Goal: Information Seeking & Learning: Check status

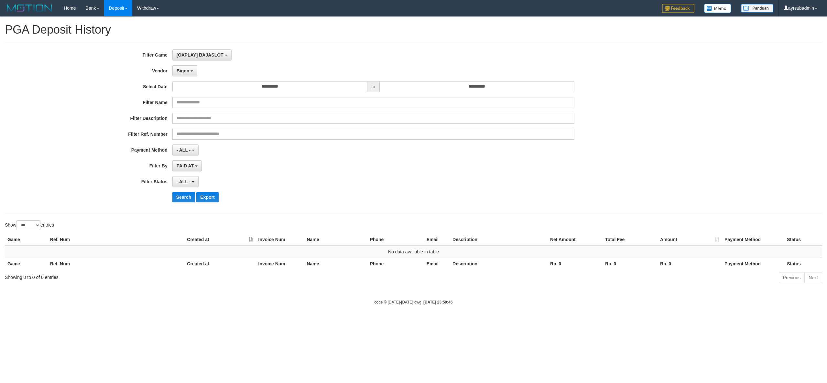
select select "***"
select select "**********"
select select "***"
click at [186, 195] on button "Search" at bounding box center [183, 197] width 23 height 10
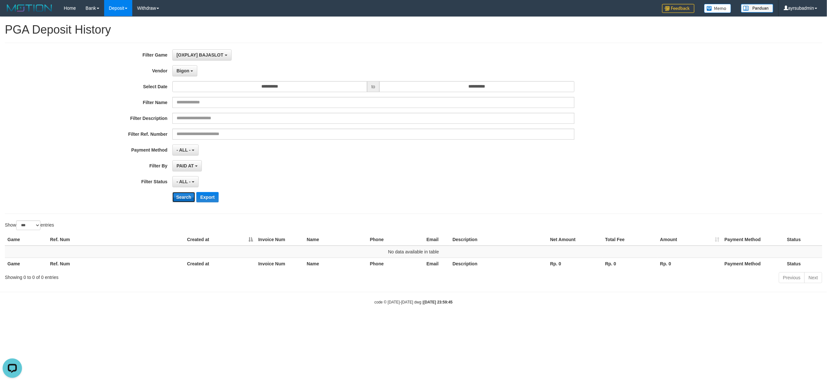
click at [186, 195] on button "Search" at bounding box center [183, 197] width 23 height 10
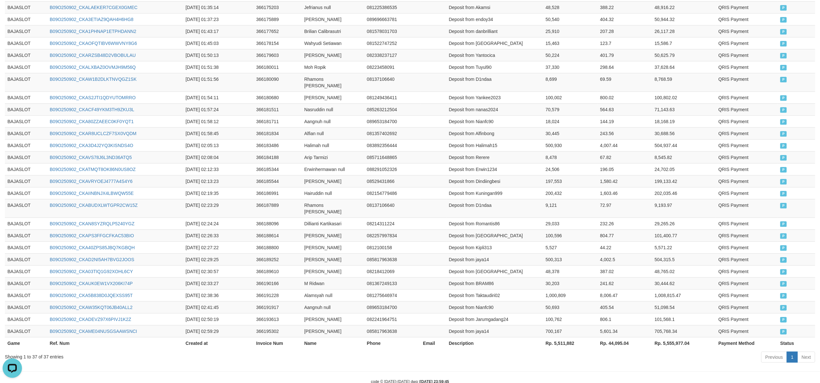
scroll to position [374, 0]
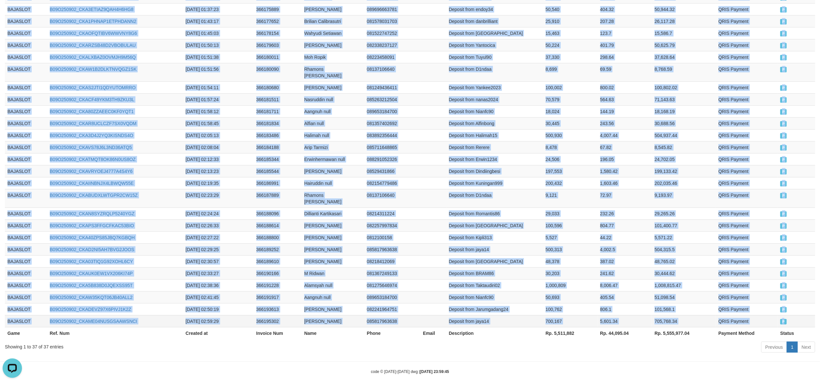
drag, startPoint x: 7, startPoint y: 251, endPoint x: 796, endPoint y: 314, distance: 791.0
click at [796, 314] on tbody "BAJASLOT B09O250902_CKAX8AX2M2V08NVUO30 [DATE] 00:16:30 366147273 Ridwan null 0…" at bounding box center [410, 100] width 811 height 456
copy tbody "BAJASLOT B09O250902_CKAX8AX2M2V08NVUO30 [DATE] 00:16:30 366147273 Ridwan null 0…"
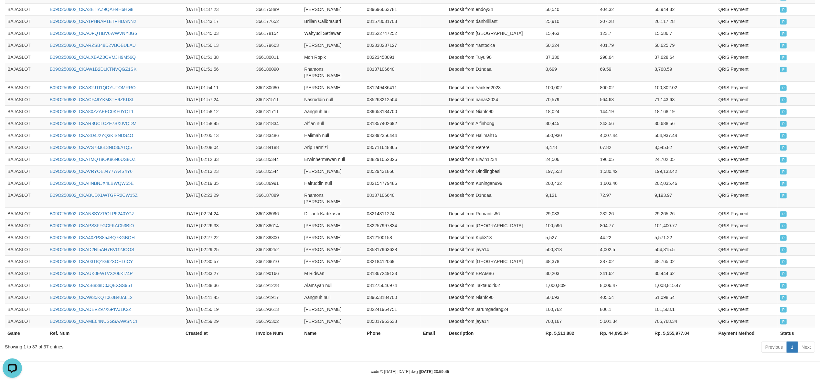
click at [558, 328] on th "Rp. 5,511,882" at bounding box center [570, 333] width 55 height 12
copy th "5,511,882"
click at [611, 220] on td "804.77" at bounding box center [625, 226] width 55 height 12
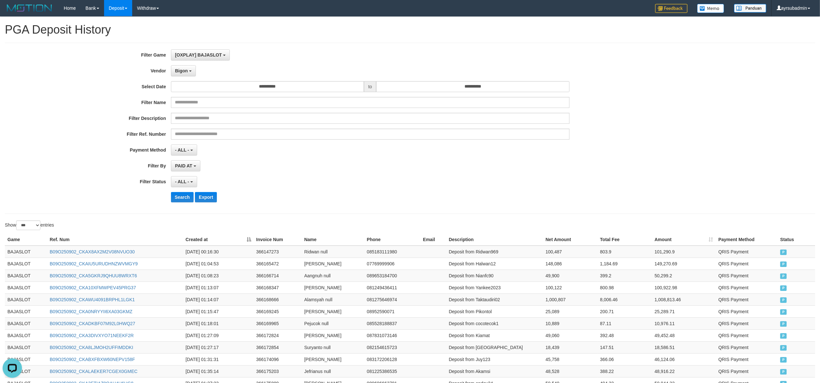
click at [479, 187] on div "- ALL - SELECT ALL - ALL - SELECT STATUS PENDING/UNPAID PAID CANCELED EXPIRED" at bounding box center [370, 181] width 399 height 11
click at [180, 71] on span "Bigon" at bounding box center [181, 70] width 13 height 5
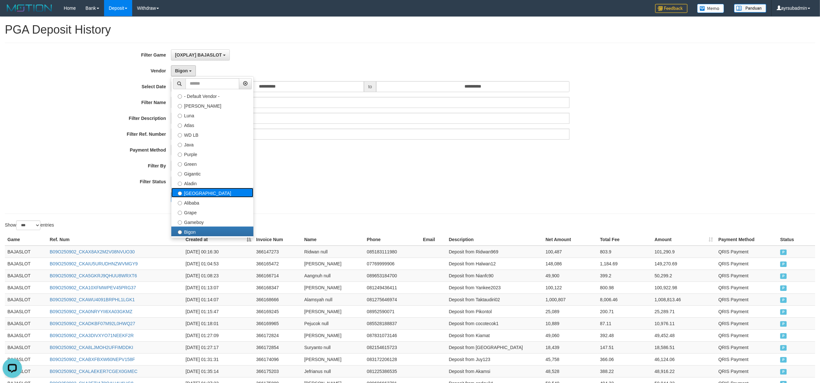
click at [195, 188] on label "[GEOGRAPHIC_DATA]" at bounding box center [212, 193] width 82 height 10
select select "**********"
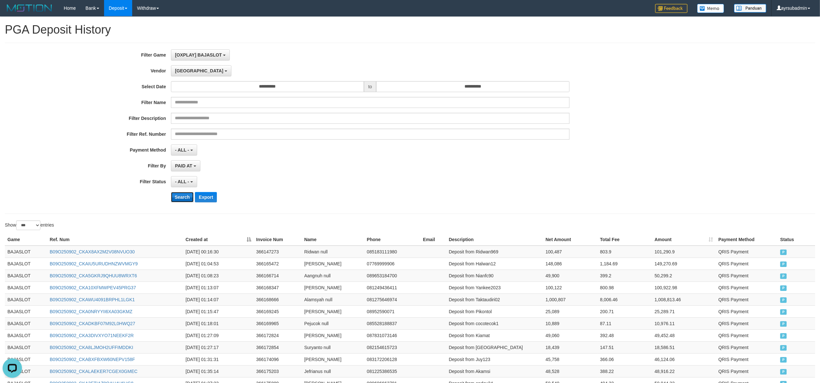
click at [180, 199] on button "Search" at bounding box center [182, 197] width 23 height 10
click at [563, 307] on td "40,342" at bounding box center [570, 312] width 55 height 12
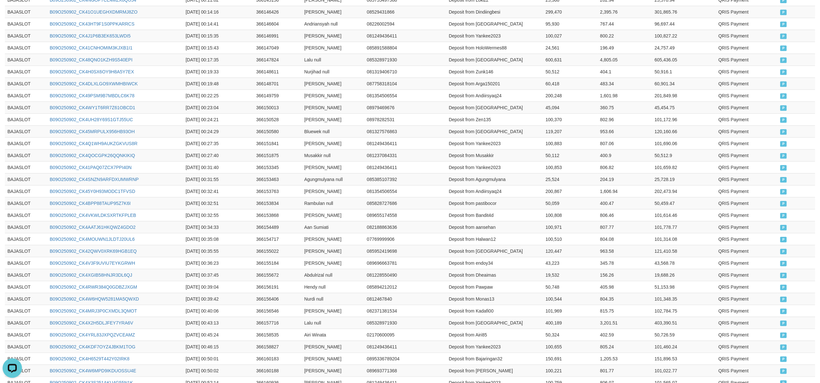
scroll to position [978, 0]
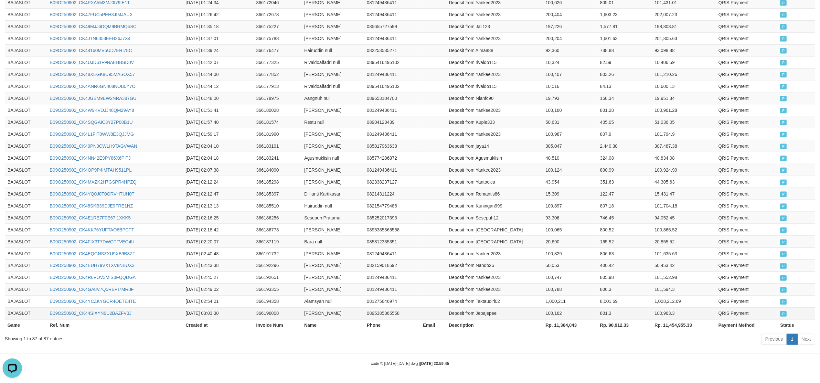
click at [557, 314] on td "100,162" at bounding box center [570, 314] width 55 height 12
copy td "100,162"
click at [548, 302] on td "1,000,211" at bounding box center [570, 302] width 55 height 12
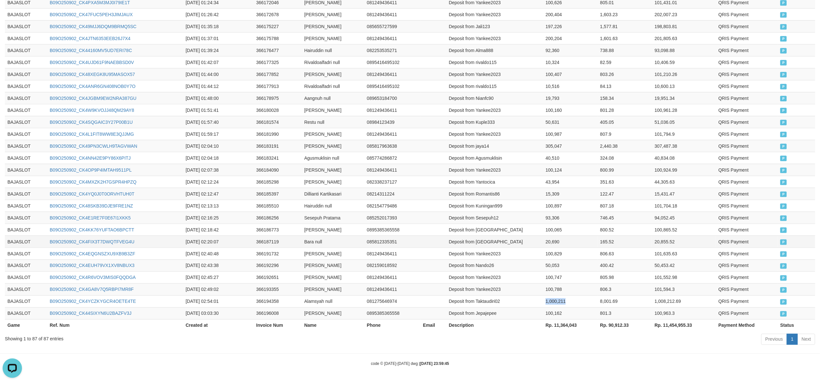
copy td "1,000,211"
click at [327, 198] on td "Dillianti Kartikasari" at bounding box center [333, 194] width 63 height 12
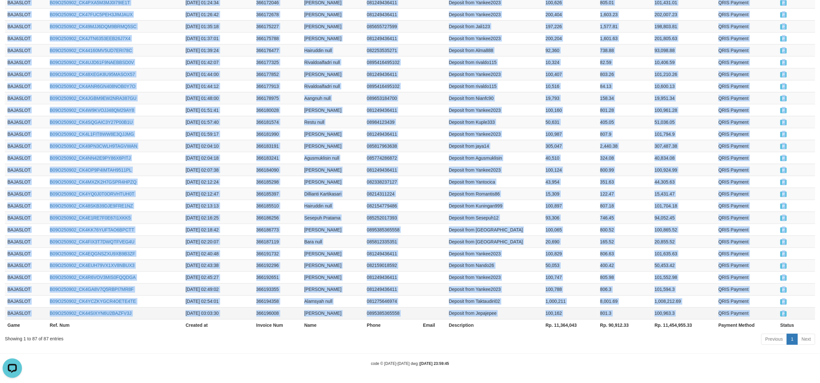
drag, startPoint x: 6, startPoint y: 250, endPoint x: 795, endPoint y: 316, distance: 791.2
copy tbody "BAJASLOT B09O250901_CK4SI2SA4YKFTR673F0 2025-09-01 23:59:08 366140415 Roihan nu…"
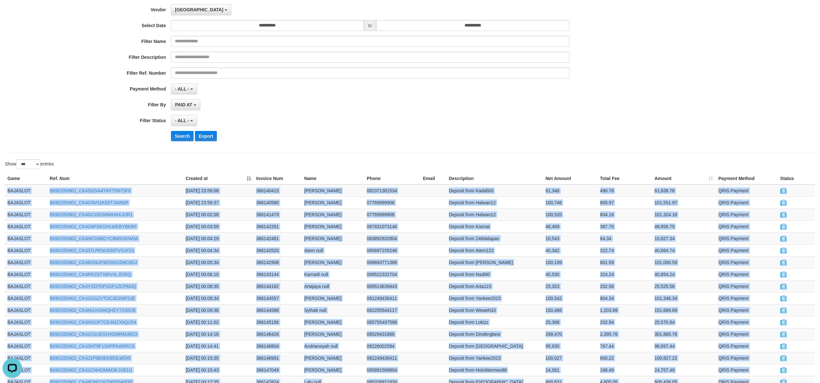
scroll to position [0, 0]
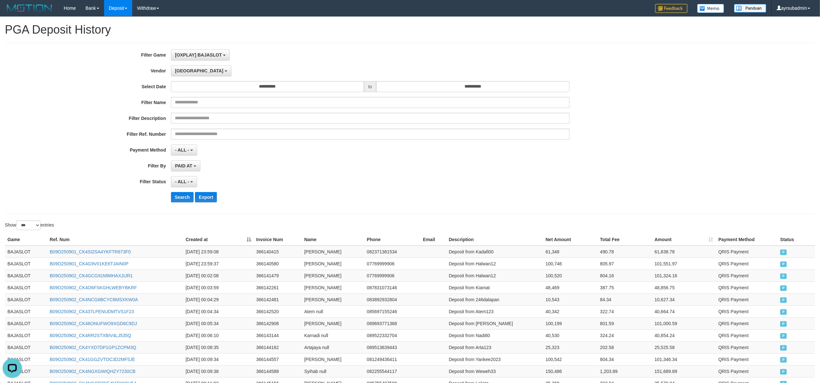
click at [475, 143] on div "**********" at bounding box center [342, 128] width 684 height 158
click at [555, 266] on td "100,746" at bounding box center [570, 264] width 55 height 12
copy td "100,746"
click at [550, 251] on td "61,348" at bounding box center [570, 252] width 55 height 12
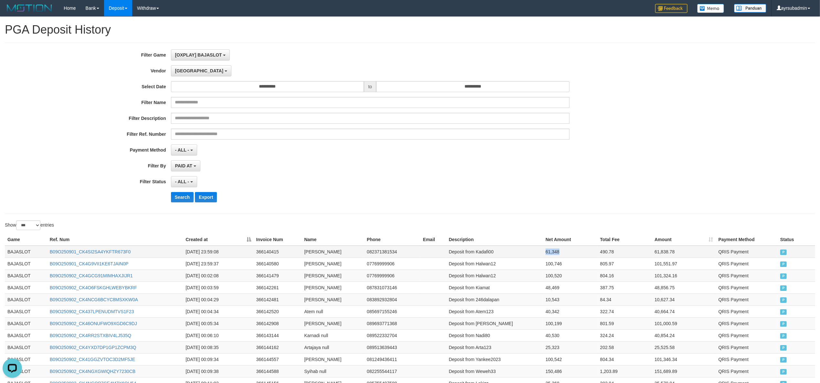
click at [550, 251] on td "61,348" at bounding box center [570, 252] width 55 height 12
copy td "61,348"
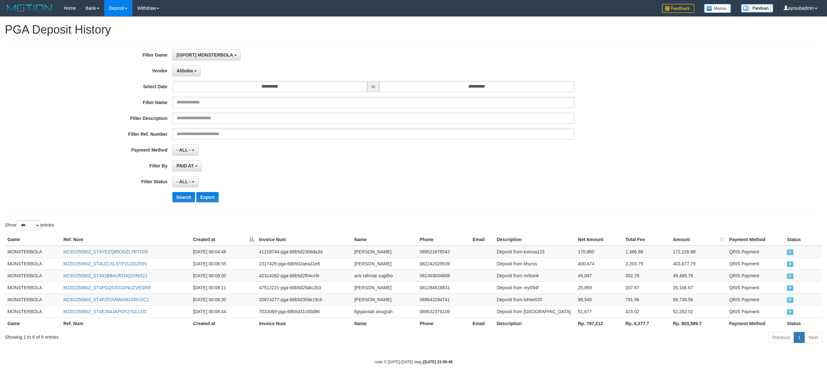
select select "**********"
select select "***"
click at [187, 69] on span "Alibaba" at bounding box center [185, 70] width 16 height 5
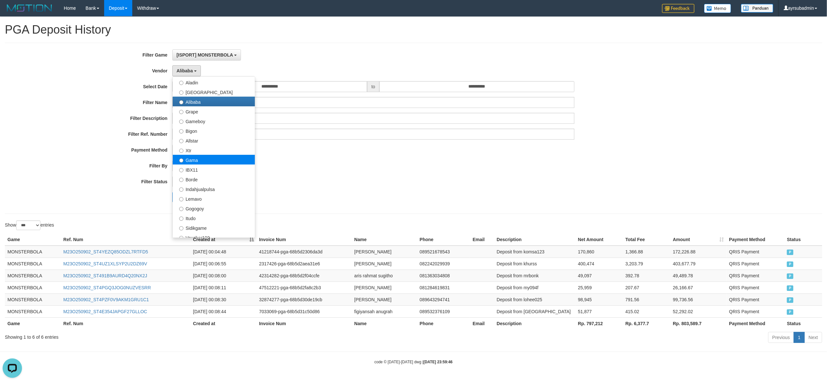
scroll to position [212, 0]
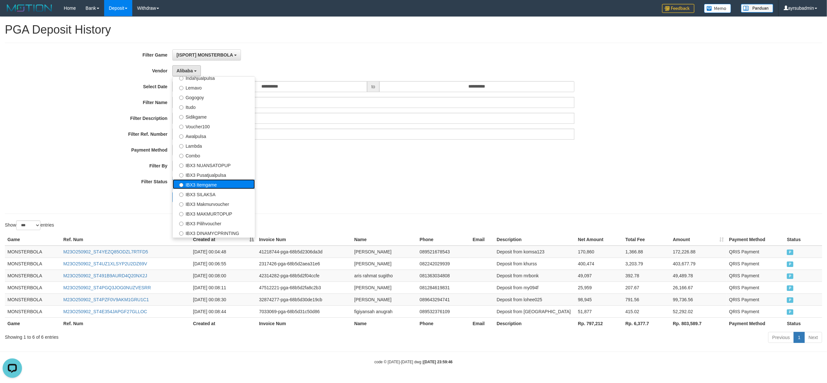
click at [219, 183] on label "IBX3 Itemgame" at bounding box center [214, 184] width 82 height 10
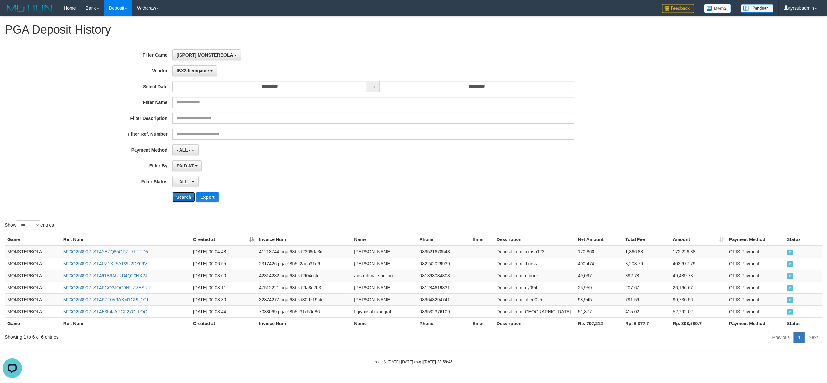
click at [180, 202] on button "Search" at bounding box center [183, 197] width 23 height 10
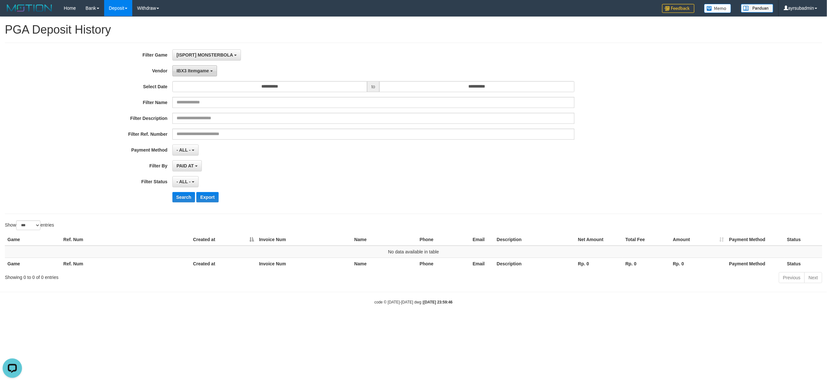
click at [181, 65] on button "IBX3 Itemgame" at bounding box center [194, 70] width 45 height 11
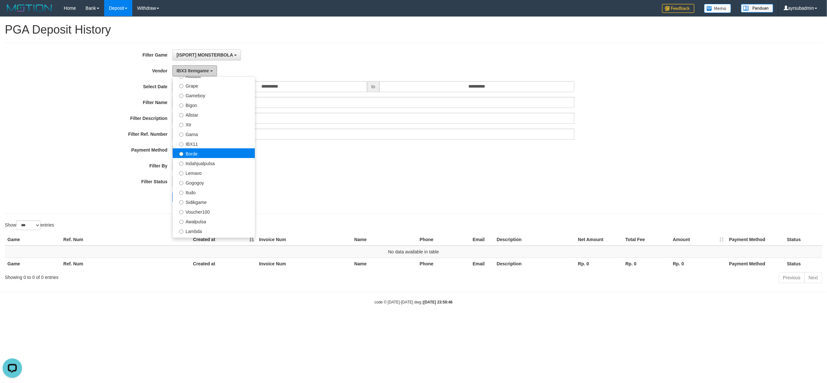
scroll to position [126, 0]
click at [211, 164] on label "Indahjualpulsa" at bounding box center [214, 164] width 82 height 10
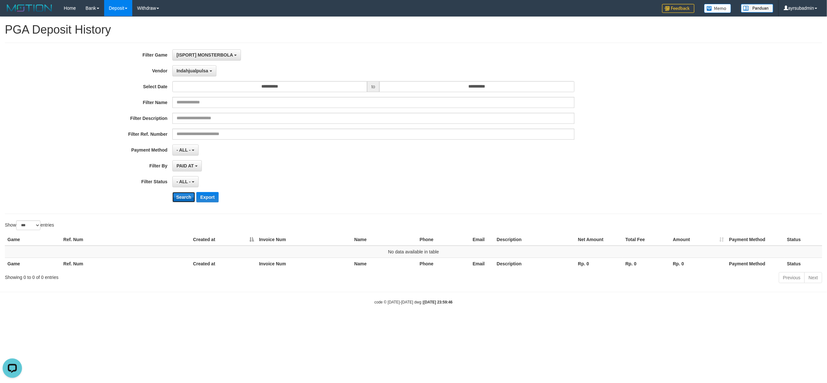
click at [182, 197] on button "Search" at bounding box center [183, 197] width 23 height 10
click at [186, 75] on button "Indahjualpulsa" at bounding box center [194, 70] width 44 height 11
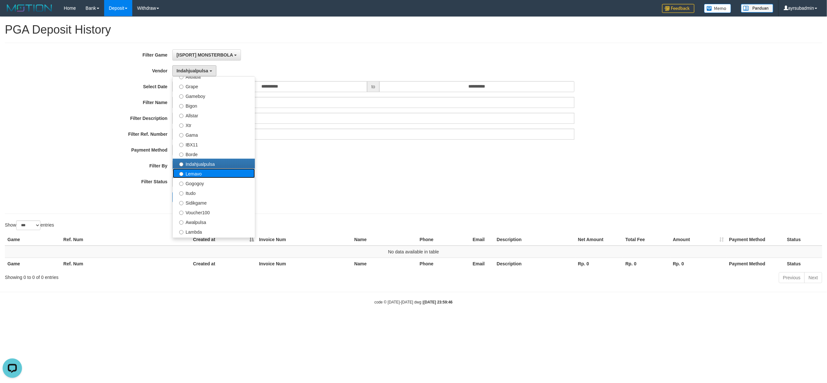
click at [196, 171] on label "Lemavo" at bounding box center [214, 173] width 82 height 10
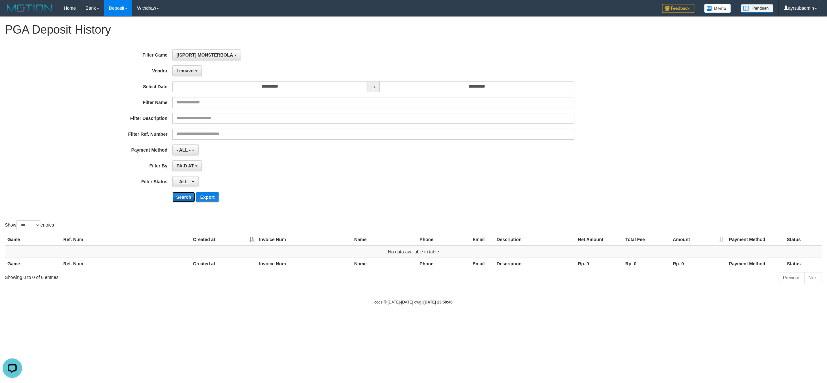
click at [180, 193] on button "Search" at bounding box center [183, 197] width 23 height 10
click at [180, 195] on button "Search" at bounding box center [183, 197] width 23 height 10
click at [183, 77] on div "**********" at bounding box center [344, 128] width 689 height 158
click at [182, 69] on span "Lemavo" at bounding box center [185, 70] width 17 height 5
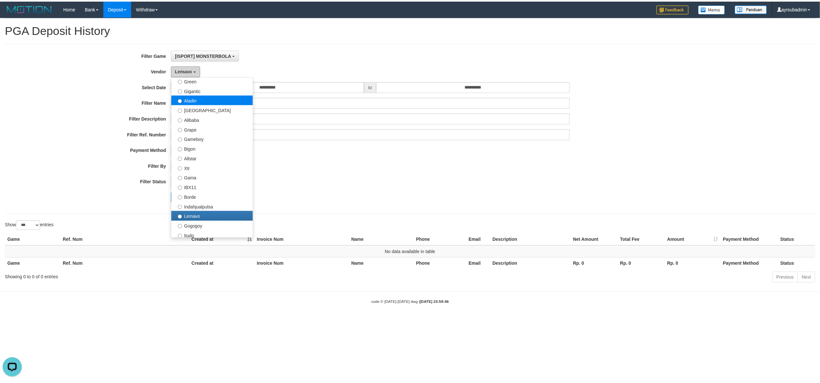
scroll to position [83, 0]
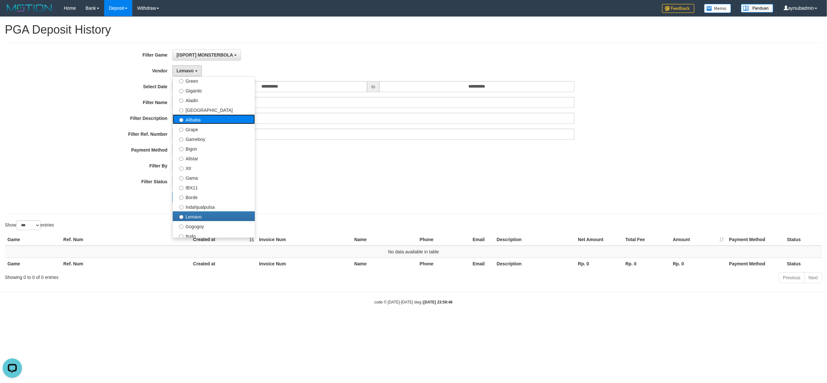
click at [206, 120] on label "Alibaba" at bounding box center [214, 119] width 82 height 10
select select "**********"
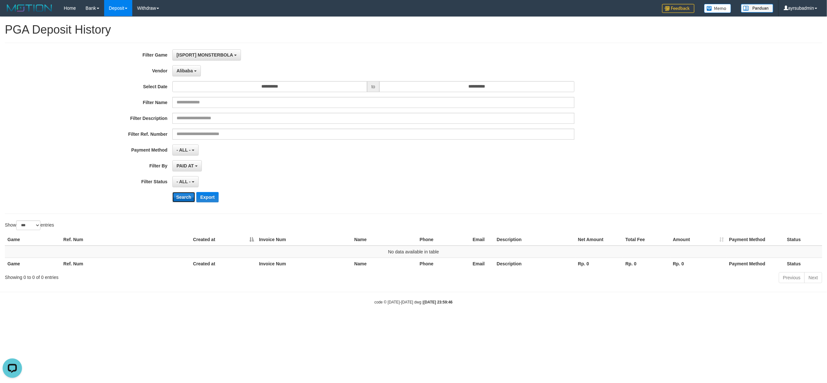
click at [190, 197] on button "Search" at bounding box center [183, 197] width 23 height 10
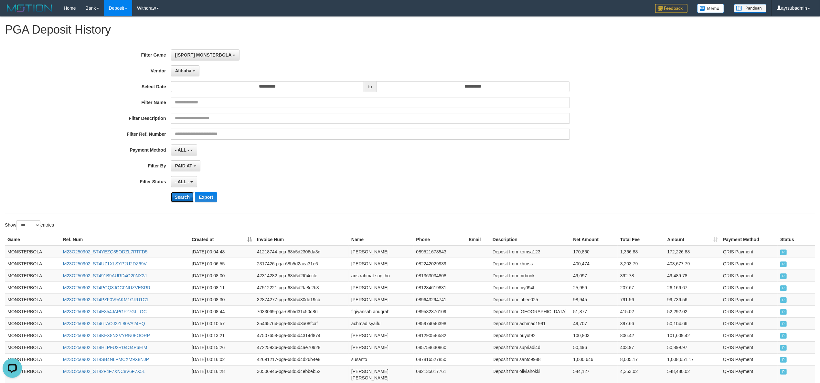
drag, startPoint x: 429, startPoint y: 133, endPoint x: 182, endPoint y: 201, distance: 255.8
click at [182, 201] on button "Search" at bounding box center [182, 197] width 23 height 10
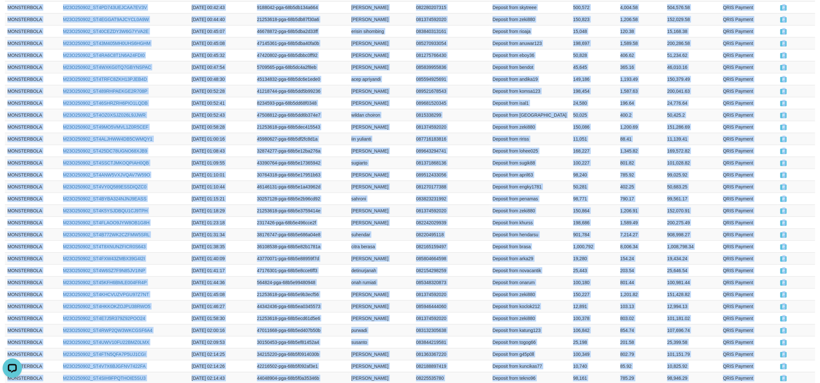
scroll to position [712, 0]
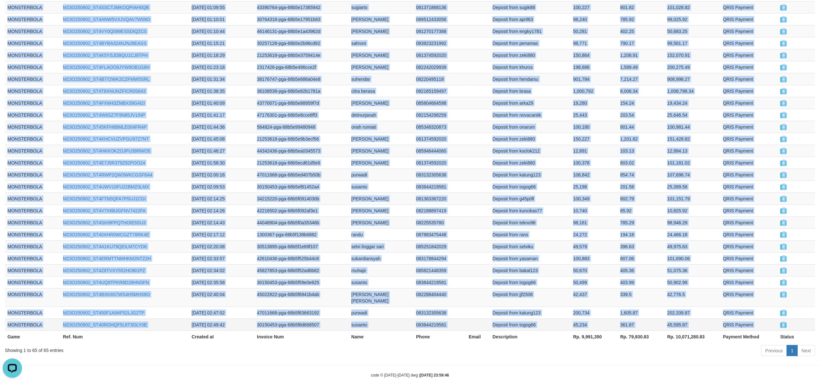
drag, startPoint x: 6, startPoint y: 252, endPoint x: 777, endPoint y: 309, distance: 773.0
copy tbody "MONSTERBOLA M23O250902_ST4YEZQ85ODZL7RTFD5 2025-09-02 00:04:48 41218744-pga-68b…"
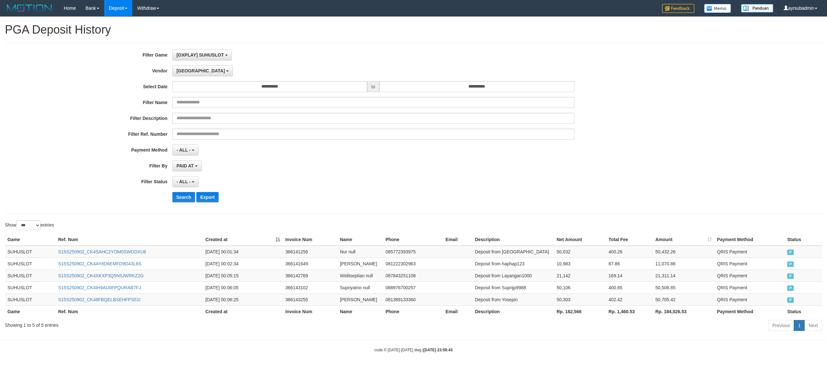
select select "***"
select select "**********"
select select "***"
click at [180, 69] on span "[GEOGRAPHIC_DATA]" at bounding box center [201, 70] width 49 height 5
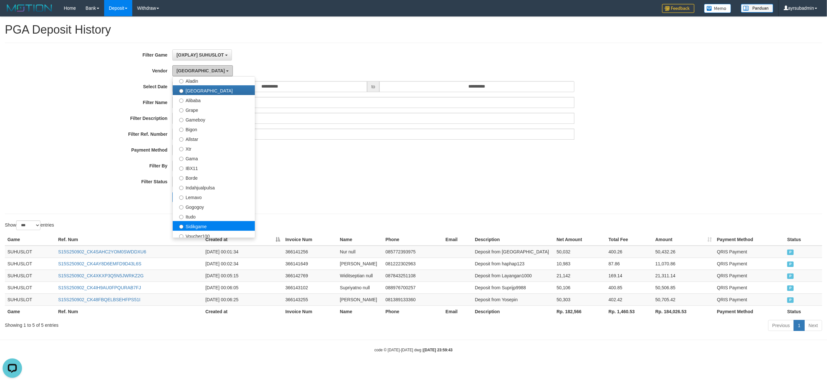
scroll to position [169, 0]
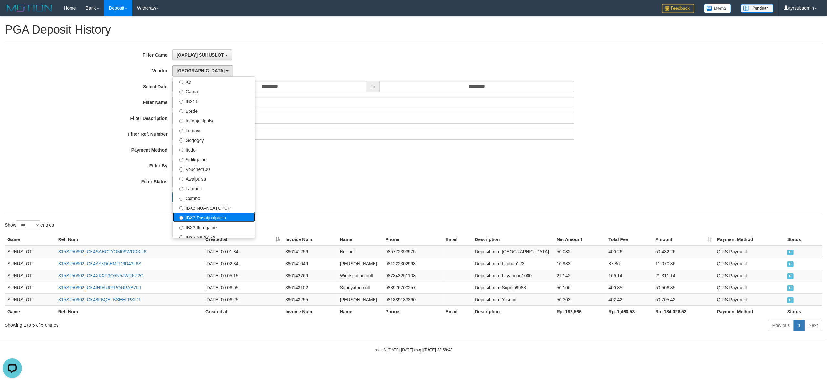
click at [218, 216] on label "IBX3 Pusatjualpulsa" at bounding box center [214, 217] width 82 height 10
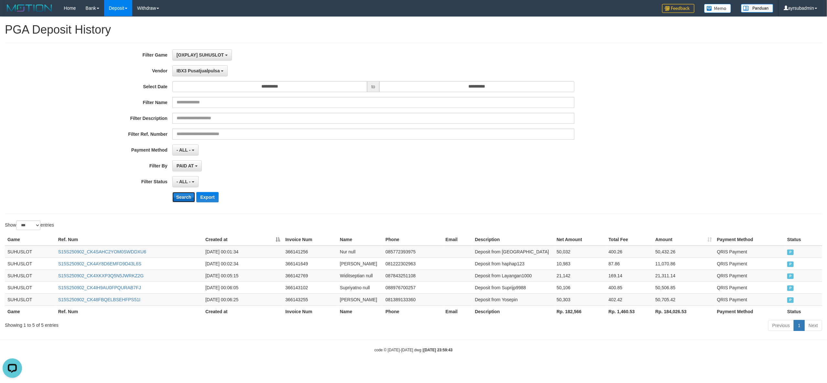
click at [187, 198] on button "Search" at bounding box center [183, 197] width 23 height 10
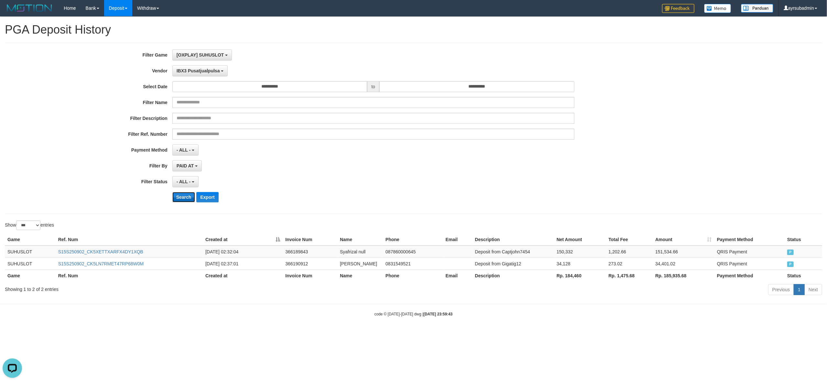
click at [187, 198] on button "Search" at bounding box center [183, 197] width 23 height 10
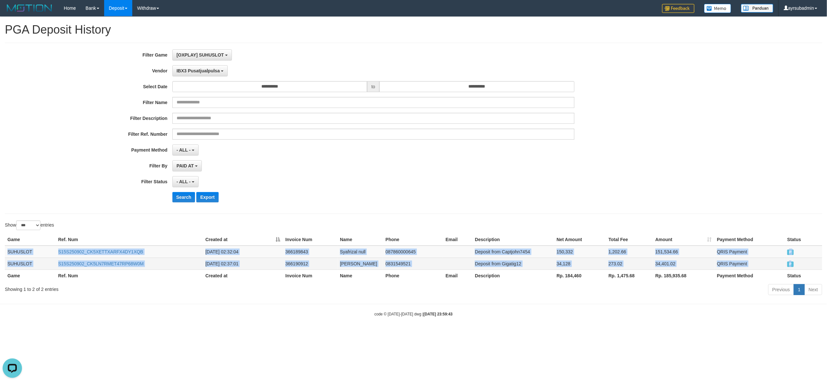
drag, startPoint x: 6, startPoint y: 253, endPoint x: 811, endPoint y: 267, distance: 805.4
click at [811, 267] on tbody "SUHUSLOT S15S250902_CK5XETTXARFX4DY1XQB 2025-09-02 02:32:04 366189843 Syafrizal…" at bounding box center [413, 258] width 817 height 24
copy tbody "SUHUSLOT S15S250902_CK5XETTXARFX4DY1XQB 2025-09-02 02:32:04 366189843 Syafrizal…"
drag, startPoint x: 203, startPoint y: 60, endPoint x: 199, endPoint y: 67, distance: 7.9
click at [203, 60] on button "[OXPLAY] SUHUSLOT" at bounding box center [202, 54] width 60 height 11
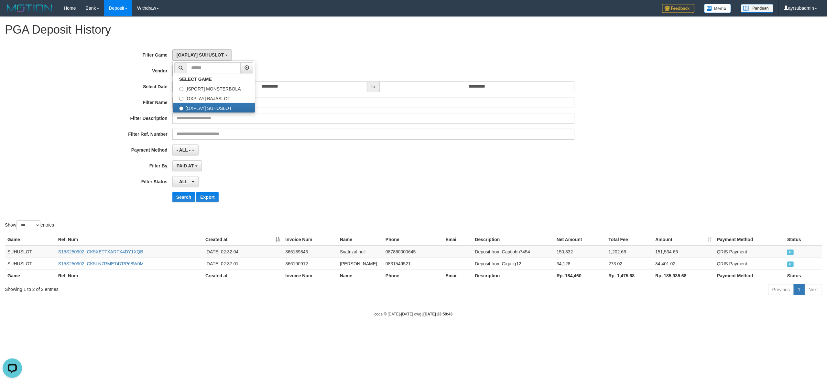
click at [323, 67] on div "IBX3 Pusatjualpulsa - Default Vendor - Lucy Luna Atlas WD LB Java Purple Green …" at bounding box center [373, 70] width 402 height 11
click at [220, 70] on button "IBX3 Pusatjualpulsa" at bounding box center [200, 70] width 56 height 11
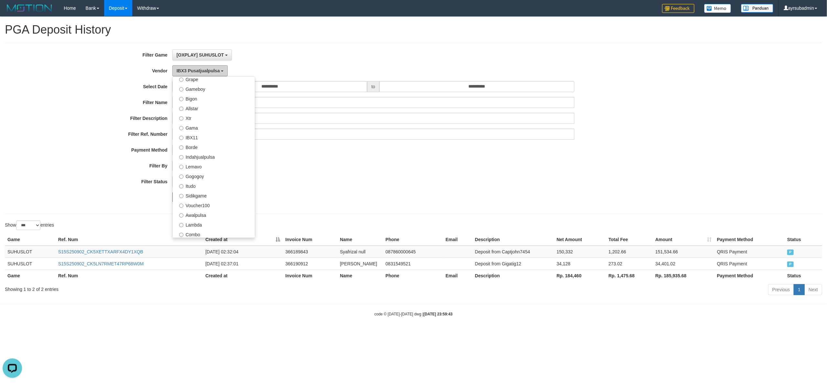
scroll to position [83, 0]
click at [205, 198] on label "Borde" at bounding box center [214, 197] width 82 height 10
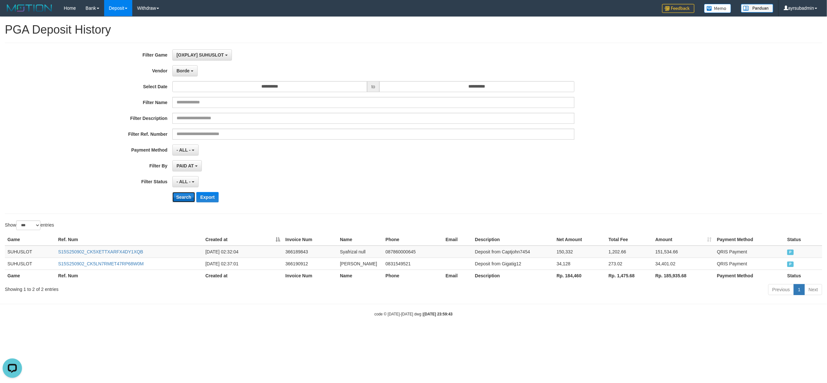
click at [186, 201] on button "Search" at bounding box center [183, 197] width 23 height 10
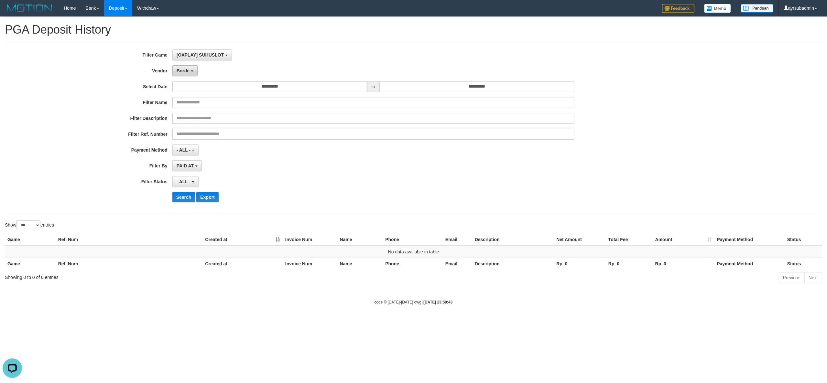
click at [175, 71] on button "Borde" at bounding box center [184, 70] width 25 height 11
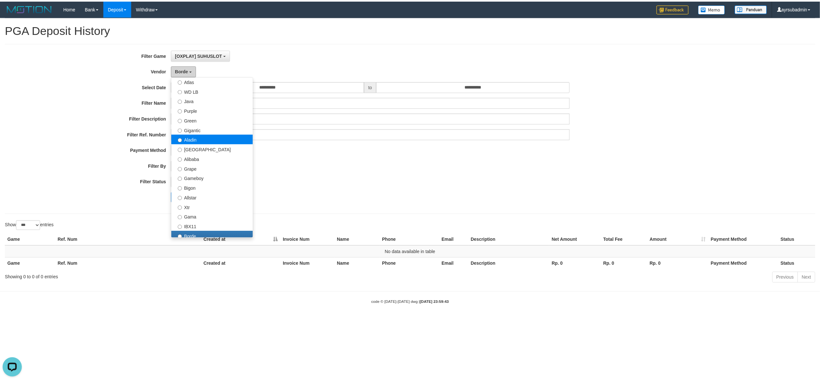
scroll to position [0, 0]
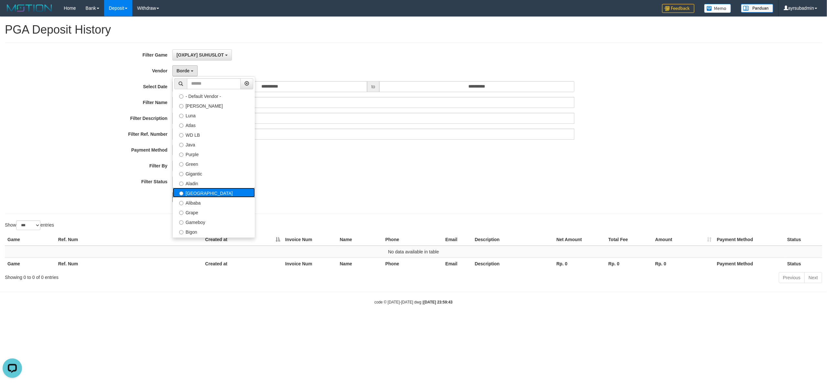
click at [197, 193] on label "[GEOGRAPHIC_DATA]" at bounding box center [214, 193] width 82 height 10
select select "**********"
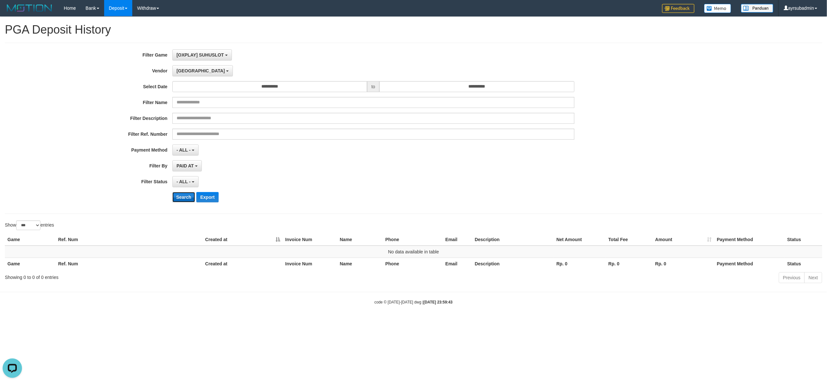
click at [188, 198] on button "Search" at bounding box center [183, 197] width 23 height 10
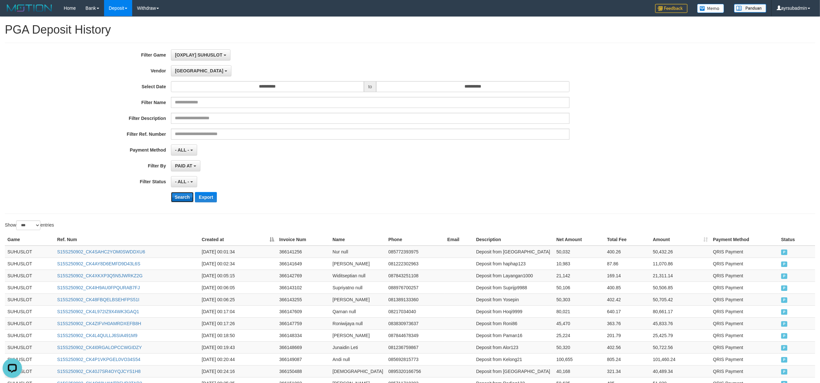
click at [172, 200] on button "Search" at bounding box center [182, 197] width 23 height 10
drag, startPoint x: 172, startPoint y: 200, endPoint x: 179, endPoint y: 21, distance: 179.3
click at [172, 201] on button "Search" at bounding box center [182, 197] width 23 height 10
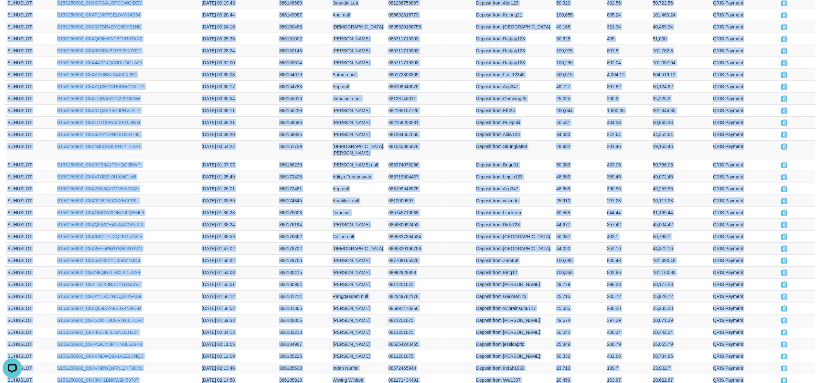
scroll to position [522, 0]
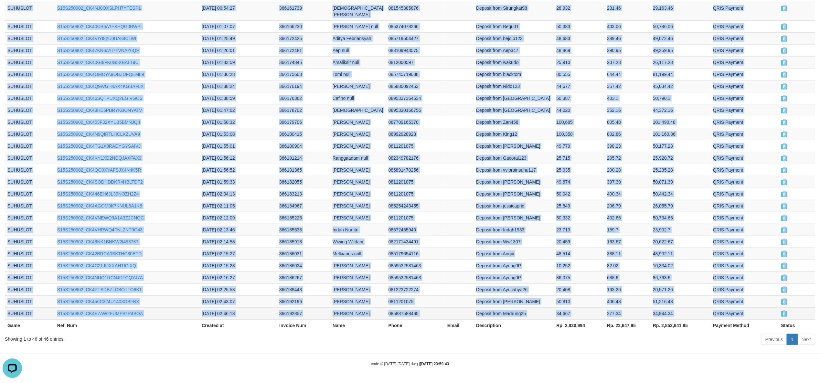
drag, startPoint x: 6, startPoint y: 255, endPoint x: 795, endPoint y: 314, distance: 791.0
click at [795, 314] on tbody "SUHUSLOT S15S250902_CK4SAHC2YOM0SWDDXU6 2025-09-02 00:01:34 366141256 Nur null …" at bounding box center [410, 41] width 811 height 557
copy tbody "SUHUSLOT S15S250902_CK4SAHC2YOM0SWDDXU6 2025-09-02 00:01:34 366141256 Nur null …"
click at [605, 116] on td "805.48" at bounding box center [628, 122] width 46 height 12
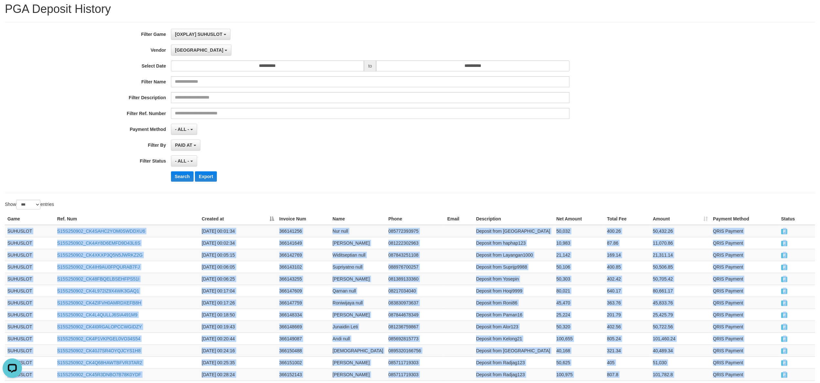
scroll to position [0, 0]
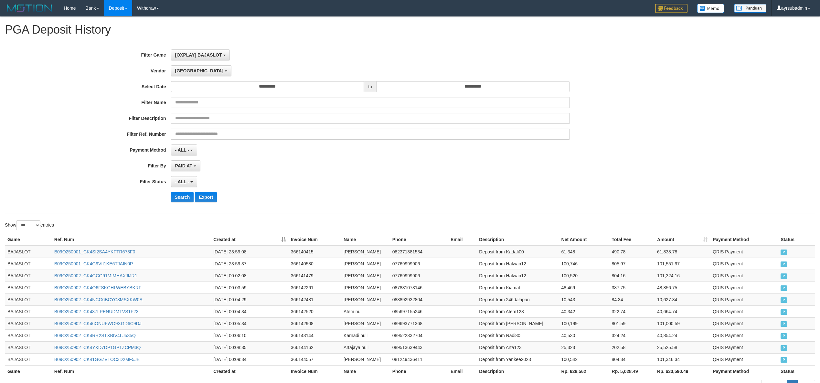
select select "***"
select select "**********"
select select "***"
click at [172, 68] on button "[GEOGRAPHIC_DATA]" at bounding box center [201, 70] width 60 height 11
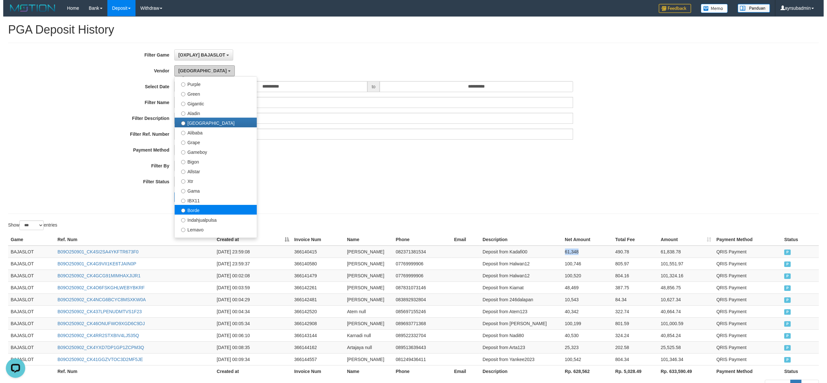
scroll to position [172, 0]
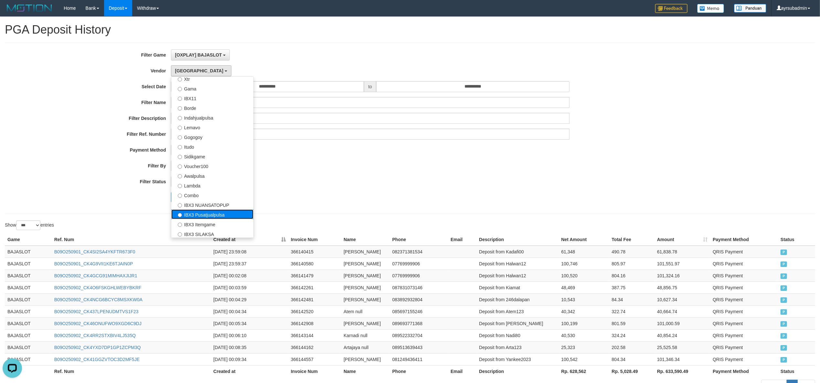
click at [206, 212] on label "IBX3 Pusatjualpulsa" at bounding box center [212, 215] width 82 height 10
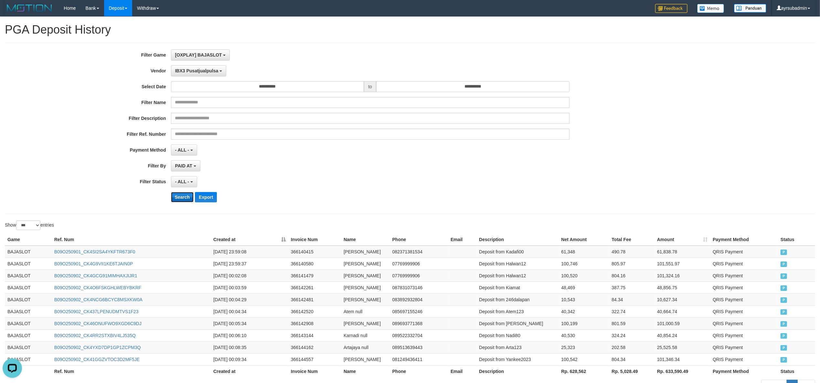
click at [181, 200] on button "Search" at bounding box center [182, 197] width 23 height 10
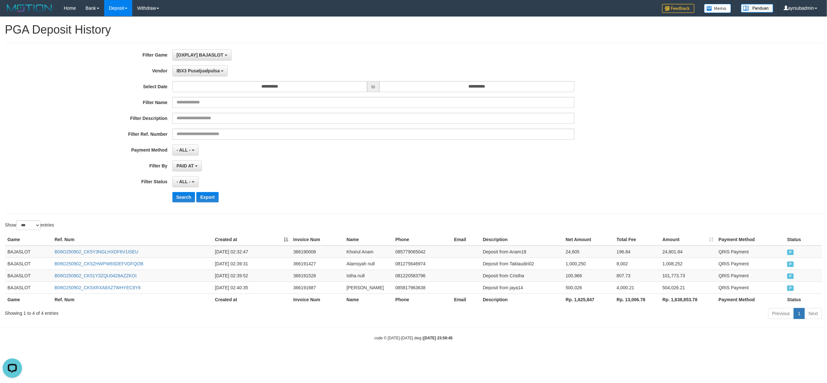
click at [647, 126] on div "**********" at bounding box center [344, 128] width 689 height 158
click at [178, 200] on button "Search" at bounding box center [183, 197] width 23 height 10
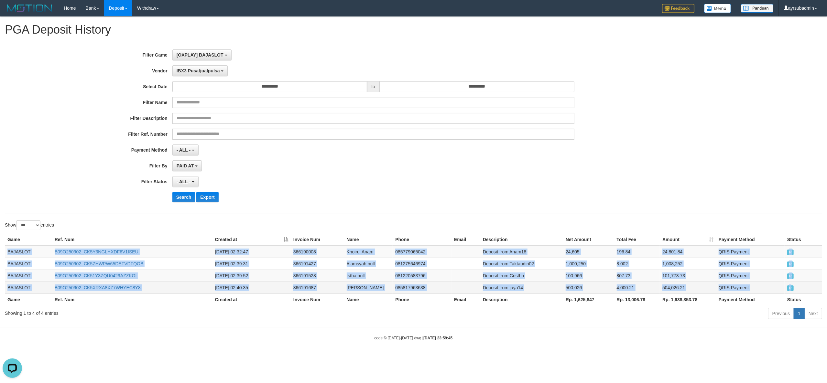
drag, startPoint x: 6, startPoint y: 252, endPoint x: 797, endPoint y: 294, distance: 792.4
click at [809, 292] on tbody "BAJASLOT B09O250902_CK5Y3NGLHXDF6V1ISEU 2025-09-02 02:32:47 366190008 Khoirul A…" at bounding box center [413, 270] width 817 height 48
copy tbody "BAJASLOT B09O250902_CK5Y3NGLHXDF6V1ISEU 2025-09-02 02:32:47 366190008 Khoirul A…"
click at [202, 67] on button "IBX3 Pusatjualpulsa" at bounding box center [200, 70] width 56 height 11
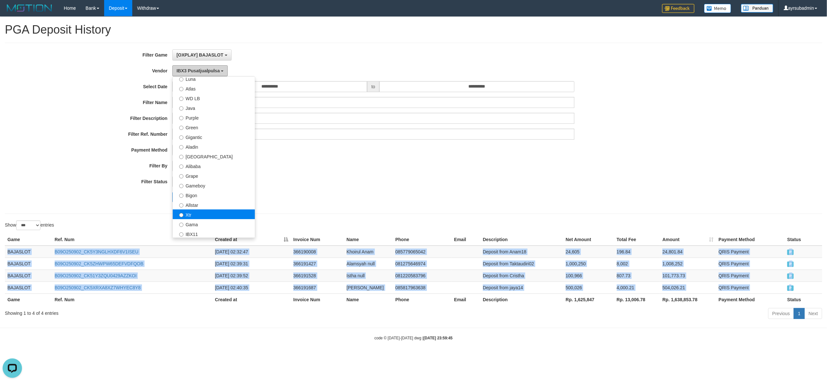
scroll to position [86, 0]
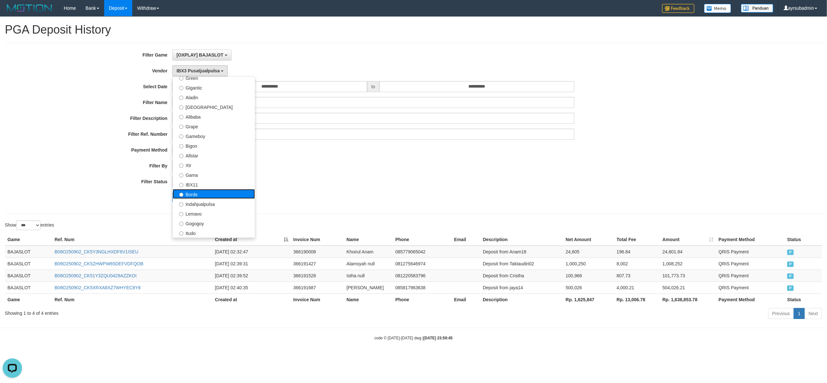
click at [194, 190] on label "Borde" at bounding box center [214, 194] width 82 height 10
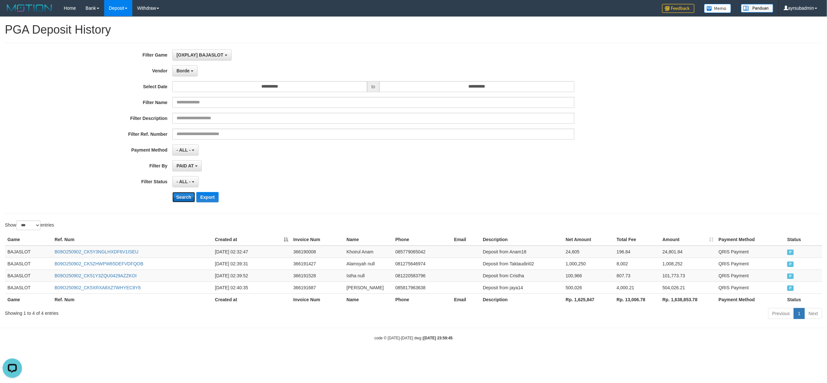
click at [184, 198] on button "Search" at bounding box center [183, 197] width 23 height 10
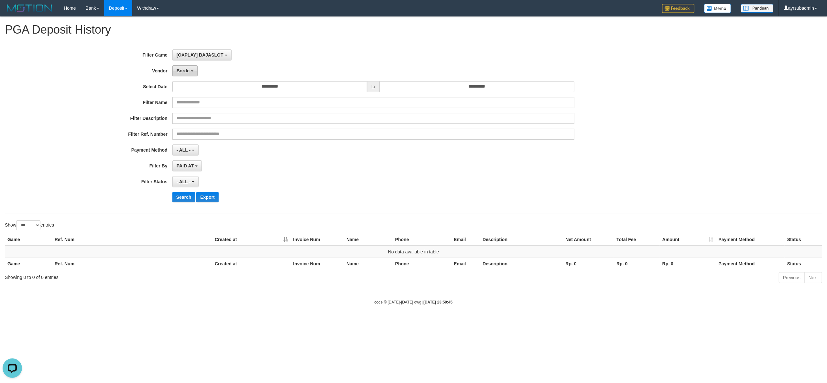
click at [179, 76] on button "Borde" at bounding box center [184, 70] width 25 height 11
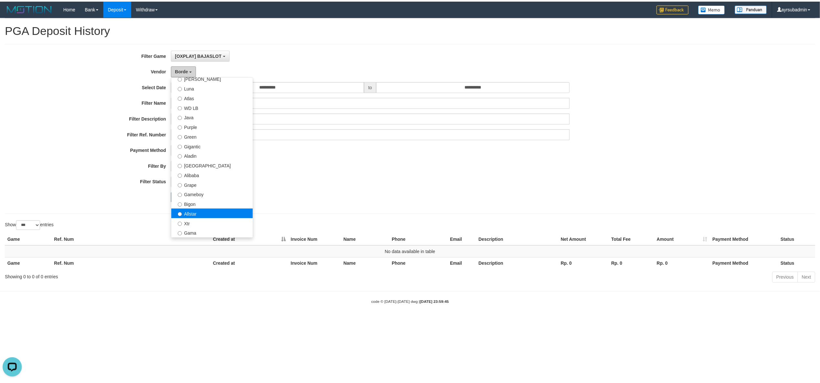
scroll to position [43, 0]
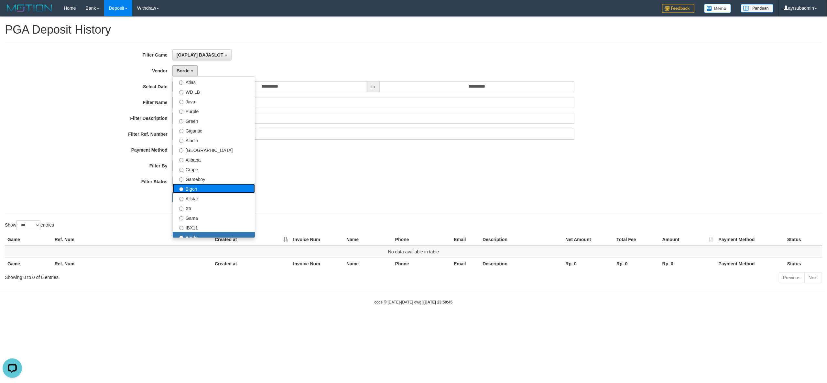
click at [201, 190] on label "Bigon" at bounding box center [214, 189] width 82 height 10
select select "**********"
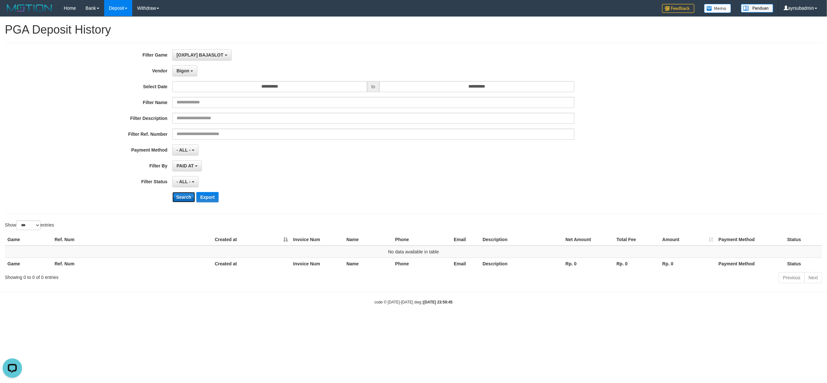
click at [182, 200] on button "Search" at bounding box center [183, 197] width 23 height 10
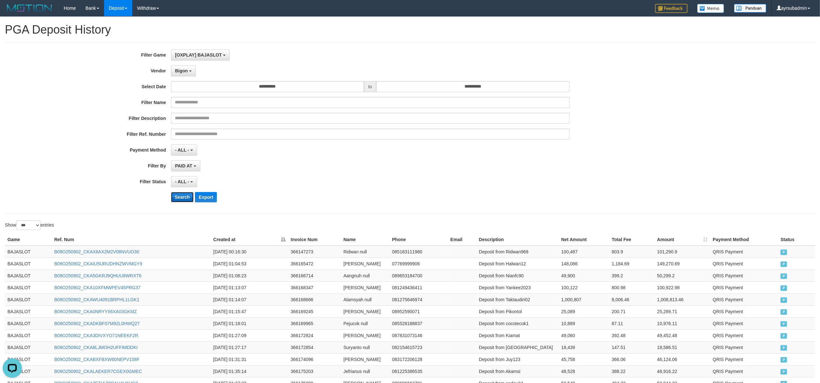
click at [184, 201] on button "Search" at bounding box center [182, 197] width 23 height 10
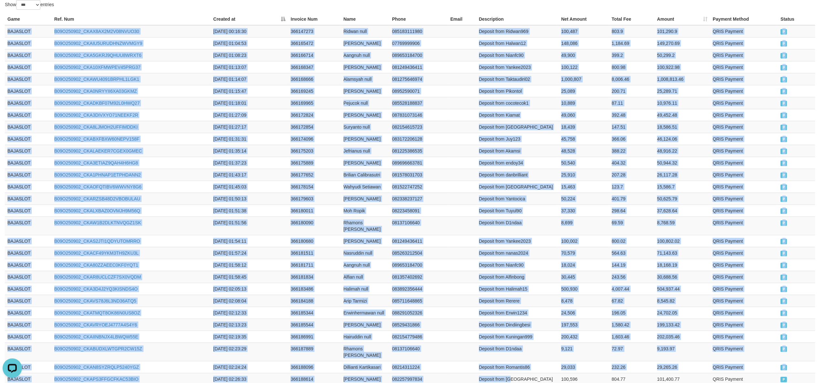
scroll to position [374, 0]
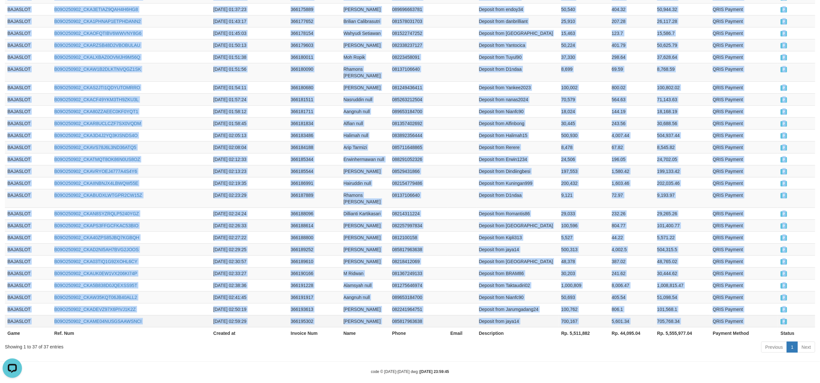
copy tbody "BAJASLOT B09O250902_CKAX8AX2M2V08NVUO30 2025-09-02 00:16:30 366147273 Ridwan nu…"
drag, startPoint x: 8, startPoint y: 252, endPoint x: 801, endPoint y: 312, distance: 795.6
click at [801, 312] on tbody "BAJASLOT B09O250902_CKAX8AX2M2V08NVUO30 2025-09-02 00:16:30 366147273 Ridwan nu…" at bounding box center [410, 100] width 811 height 456
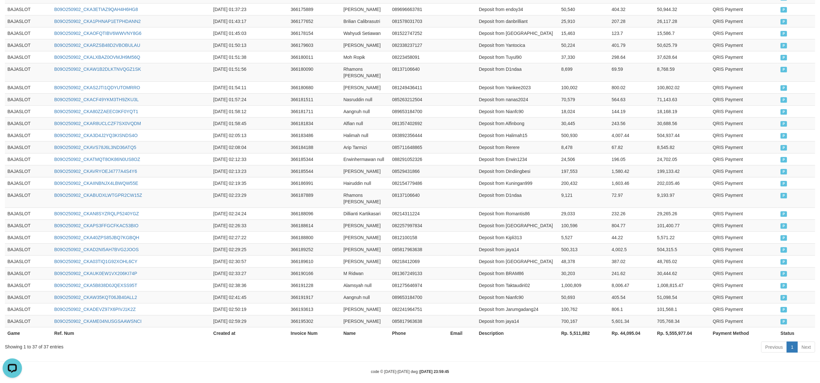
click at [586, 327] on th "Rp. 5,511,882" at bounding box center [584, 333] width 50 height 12
copy th "5,511,882"
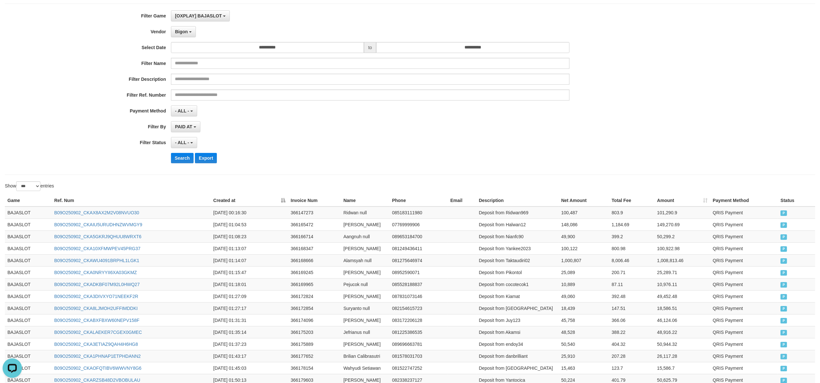
scroll to position [0, 0]
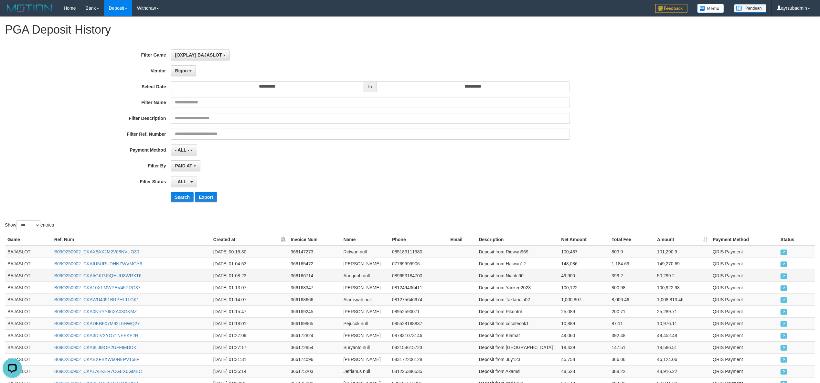
click at [526, 276] on td "Deposit from Nianfc90" at bounding box center [518, 276] width 82 height 12
click at [180, 197] on button "Search" at bounding box center [182, 197] width 23 height 10
click at [592, 245] on th "Net Amount" at bounding box center [584, 240] width 50 height 12
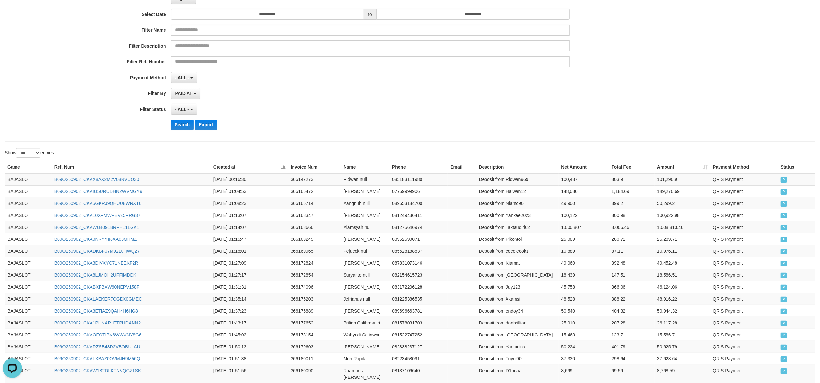
scroll to position [386, 0]
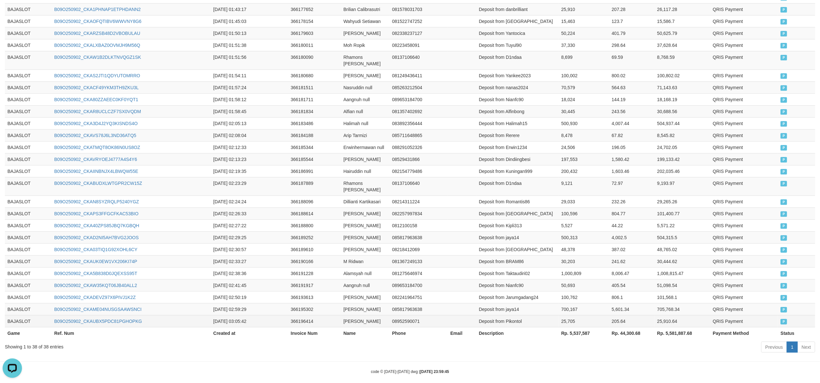
click at [572, 315] on td "25,705" at bounding box center [584, 321] width 50 height 12
copy td "25,705"
click at [565, 303] on td "700,167" at bounding box center [584, 309] width 50 height 12
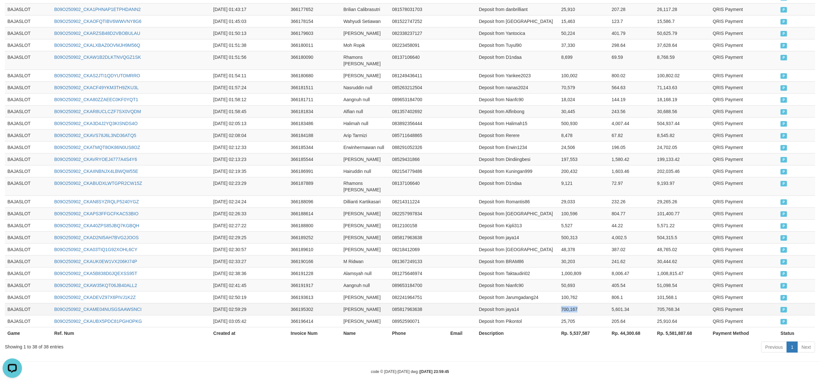
copy td "700,167"
click at [557, 291] on td "Deposit from Jarumgadang24" at bounding box center [518, 297] width 82 height 12
click at [561, 291] on td "100,762" at bounding box center [584, 297] width 50 height 12
copy td "100,762"
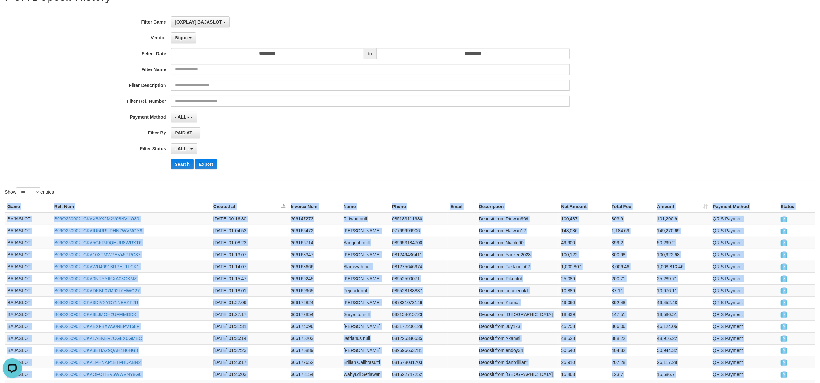
scroll to position [0, 0]
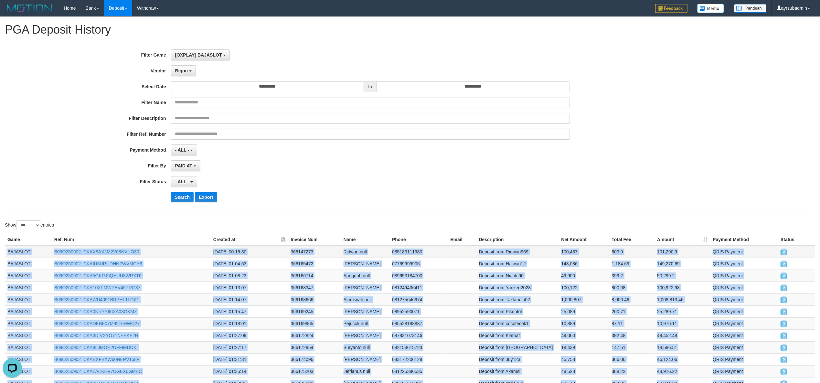
drag, startPoint x: 790, startPoint y: 299, endPoint x: 5, endPoint y: 254, distance: 786.5
copy tbody "BAJASLOT B09O250902_CKAX8AX2M2V08NVUO30 2025-09-02 00:16:30 366147273 Ridwan nu…"
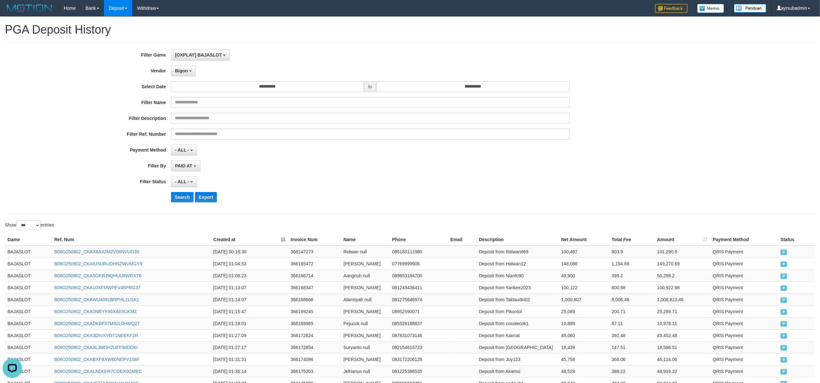
click at [394, 190] on div "**********" at bounding box center [342, 128] width 684 height 158
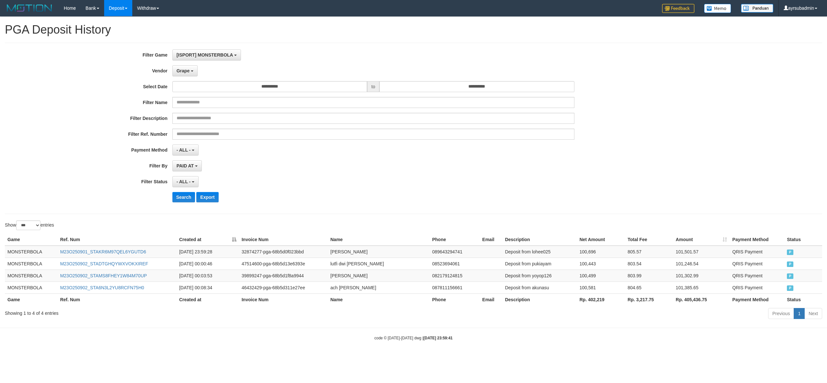
select select "**********"
select select "***"
click at [184, 199] on button "Search" at bounding box center [183, 197] width 23 height 10
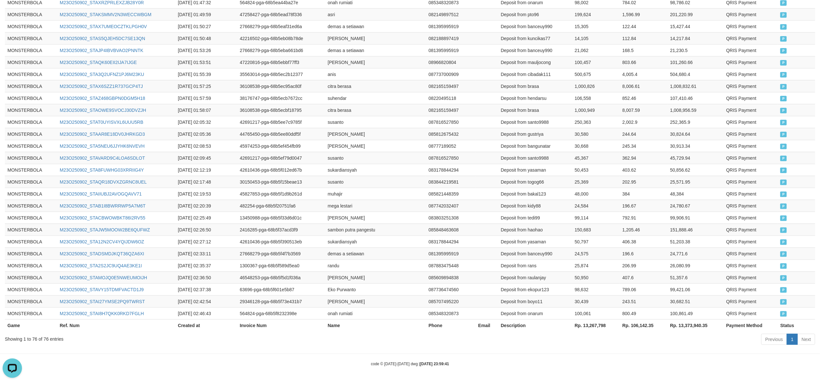
scroll to position [845, 0]
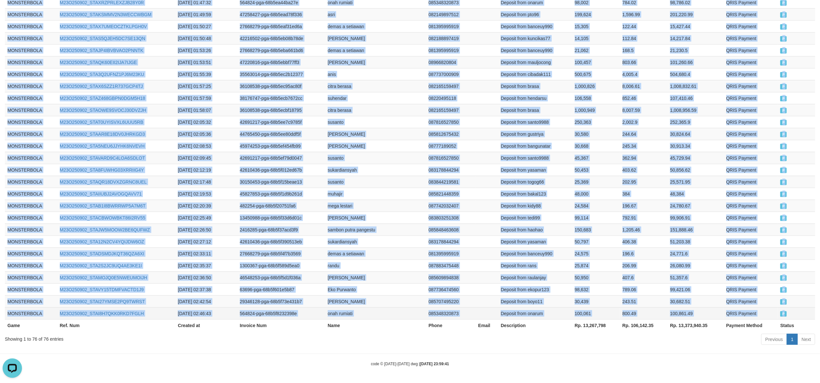
copy tbody "MONSTERBOLA M23O250901_STAKR6M97QEL6YGUTD6 2025-09-01 23:59:28 32874277-pga-68b…"
drag, startPoint x: 6, startPoint y: 252, endPoint x: 787, endPoint y: 315, distance: 783.2
click at [260, 71] on td "35563014-pga-68b5ec2b12377" at bounding box center [281, 74] width 88 height 12
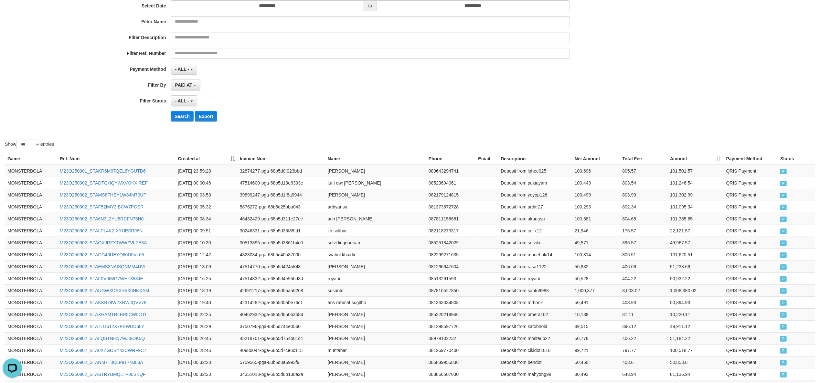
scroll to position [0, 0]
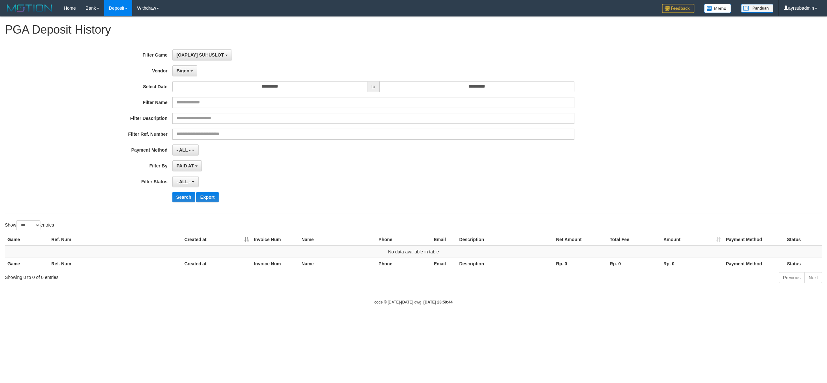
select select "***"
select select "**********"
select select "***"
click at [175, 196] on button "Search" at bounding box center [183, 197] width 23 height 10
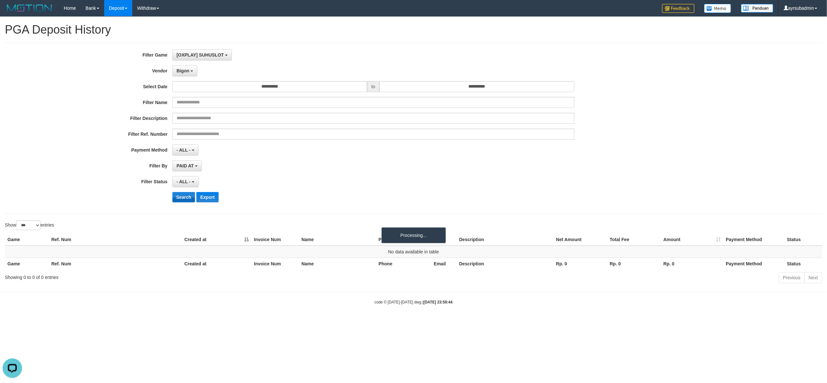
click at [175, 196] on button "Search" at bounding box center [183, 197] width 23 height 10
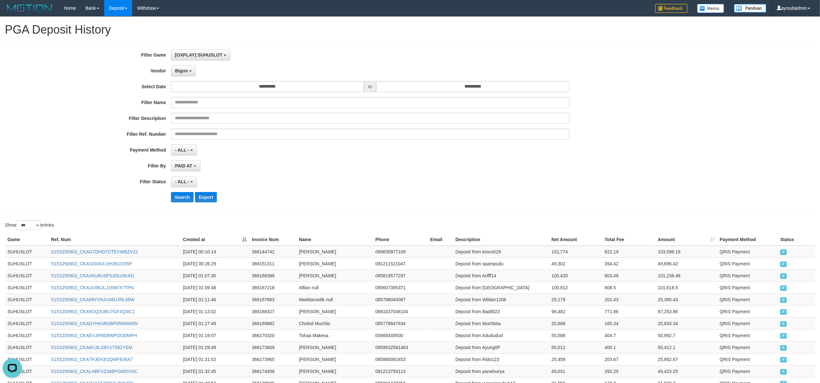
scroll to position [133, 0]
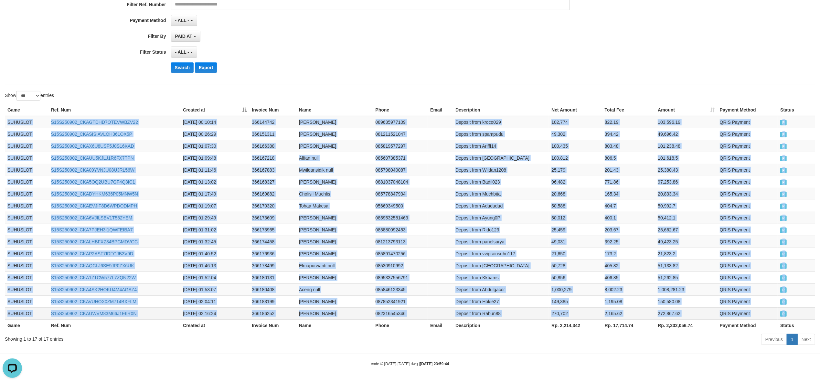
copy tbody "SUHUSLOT S15S250902_CKAGTDHD7OTEVWBZV22 2025-09-02 00:10:14 366144742 Fahmi Riz…"
drag, startPoint x: 8, startPoint y: 251, endPoint x: 804, endPoint y: 312, distance: 797.9
click at [804, 312] on tbody "SUHUSLOT S15S250902_CKAGTDHD7OTEVWBZV22 2025-09-02 00:10:14 366144742 Fahmi Riz…" at bounding box center [410, 218] width 811 height 204
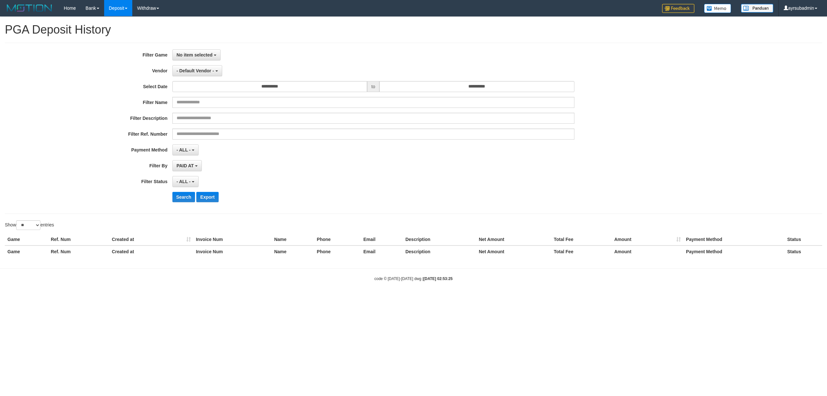
select select
select select "**"
click at [208, 61] on div "**********" at bounding box center [344, 128] width 689 height 158
click at [206, 58] on button "No item selected" at bounding box center [196, 54] width 48 height 11
click at [223, 91] on label "[ISPORT] MONSTERBOLA" at bounding box center [214, 88] width 82 height 10
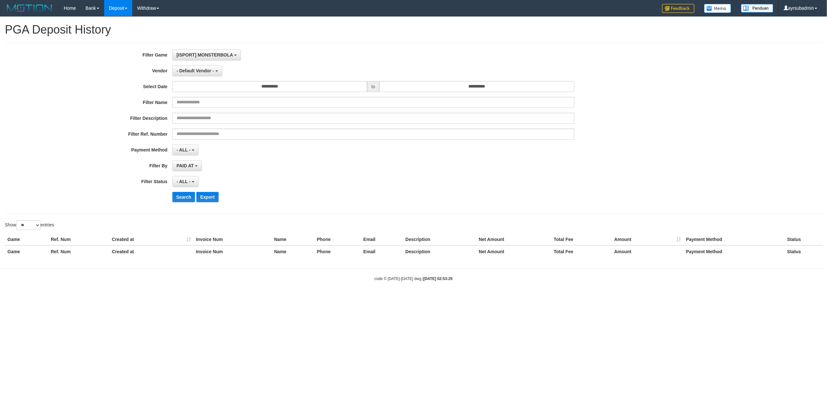
select select "***"
click at [199, 73] on span "- Default Vendor -" at bounding box center [196, 70] width 38 height 5
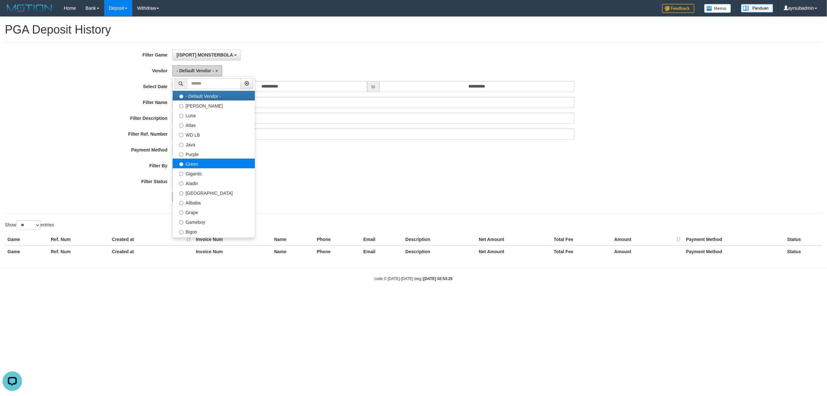
scroll to position [212, 0]
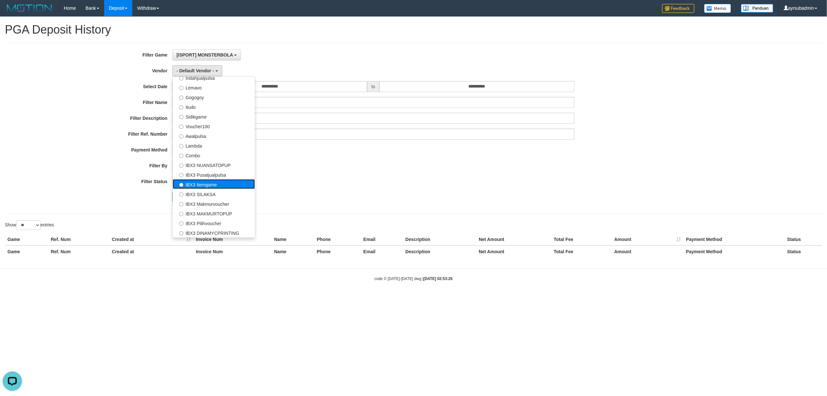
click at [216, 184] on label "IBX3 Itemgame" at bounding box center [214, 184] width 82 height 10
select select "**********"
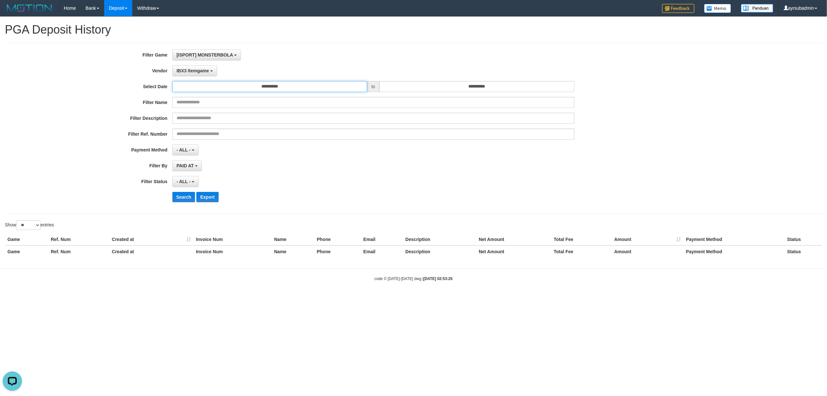
click at [284, 90] on input "**********" at bounding box center [269, 86] width 195 height 11
click at [180, 128] on td "1" at bounding box center [179, 129] width 10 height 10
type input "**********"
click at [479, 81] on div "**********" at bounding box center [344, 128] width 689 height 158
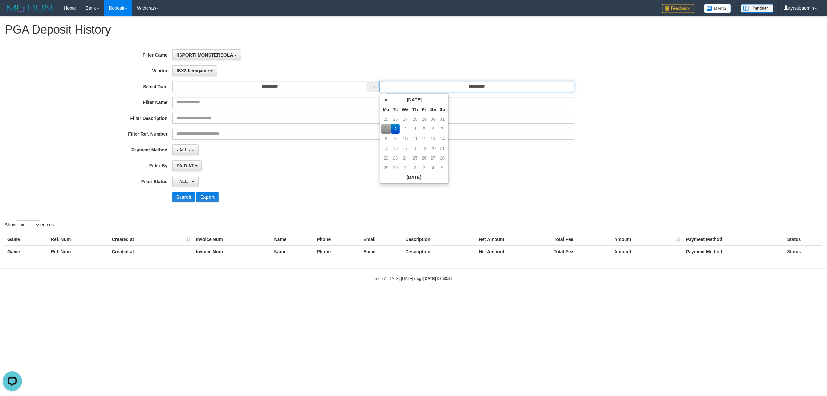
click at [472, 90] on input "**********" at bounding box center [476, 86] width 195 height 11
click at [387, 127] on td "1" at bounding box center [386, 129] width 10 height 10
type input "**********"
click at [31, 224] on select "** ** ** ***" at bounding box center [28, 226] width 24 height 10
select select "***"
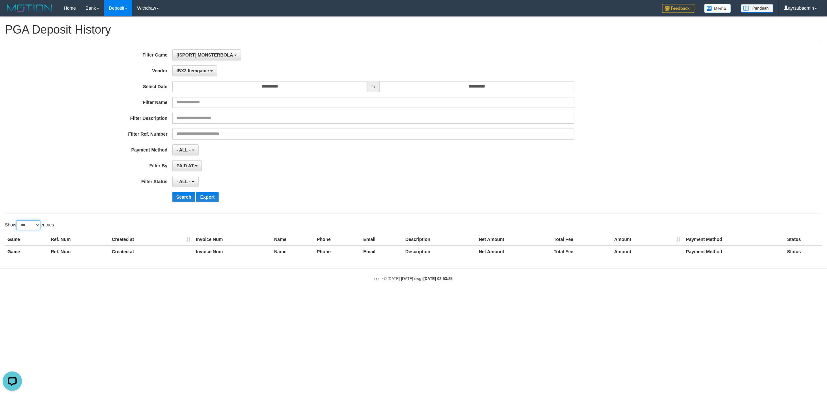
click at [17, 222] on select "** ** ** ***" at bounding box center [28, 226] width 24 height 10
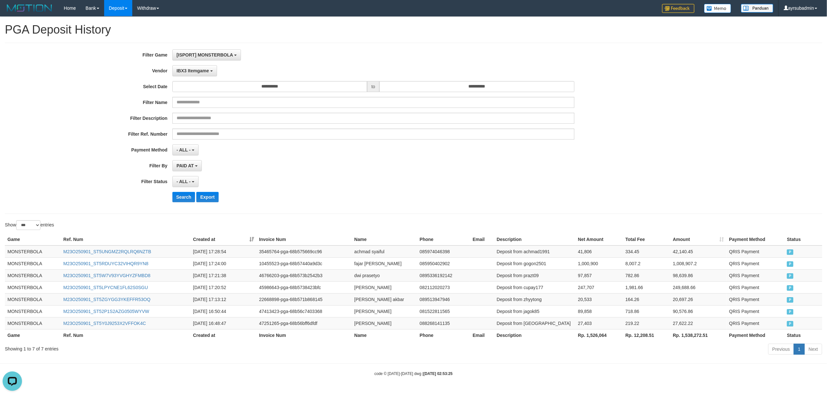
click at [215, 244] on th "Created at" at bounding box center [223, 240] width 66 height 12
drag, startPoint x: 10, startPoint y: 252, endPoint x: 5, endPoint y: 253, distance: 5.2
click at [8, 252] on td "MONSTERBOLA" at bounding box center [33, 252] width 56 height 12
click at [8, 251] on td "MONSTERBOLA" at bounding box center [33, 252] width 56 height 12
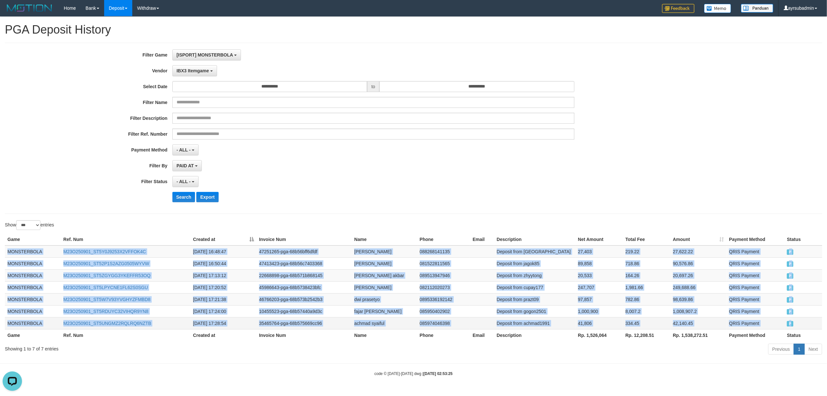
drag, startPoint x: 7, startPoint y: 253, endPoint x: 792, endPoint y: 328, distance: 788.8
click at [792, 328] on tbody "MONSTERBOLA M23O250901_ST5Y0J9253X2VFFOK4C 2025-09-01 16:48:47 47251265-pga-68b…" at bounding box center [413, 288] width 817 height 84
copy tbody "MONSTERBOLA M23O250901_ST5Y0J9253X2VFFOK4C 2025-09-01 16:48:47 47251265-pga-68b…"
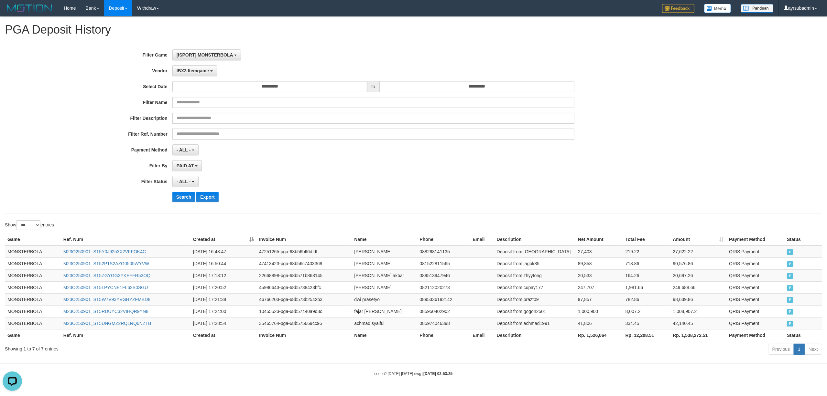
click at [634, 205] on div "**********" at bounding box center [344, 128] width 689 height 158
click at [184, 66] on button "IBX3 Itemgame" at bounding box center [194, 70] width 45 height 11
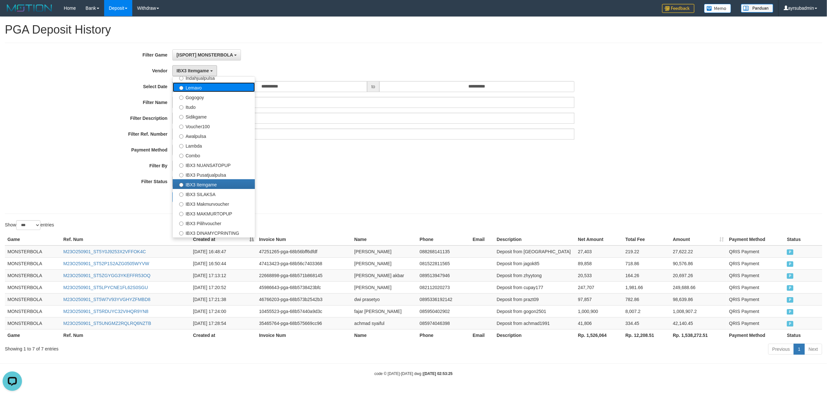
click at [194, 88] on label "Lemavo" at bounding box center [214, 87] width 82 height 10
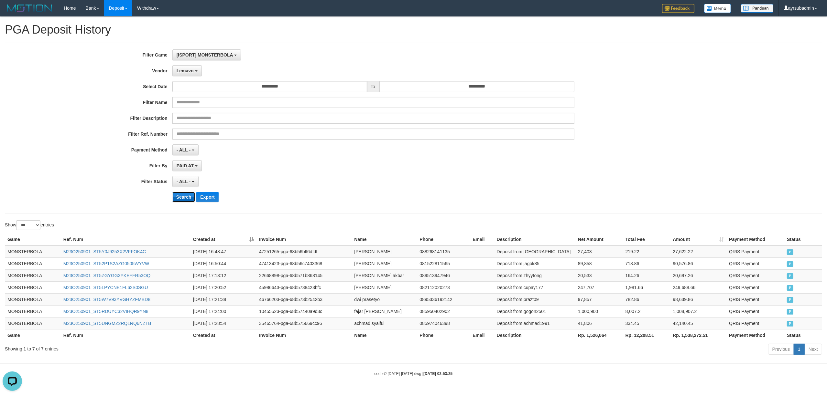
click at [177, 194] on button "Search" at bounding box center [183, 197] width 23 height 10
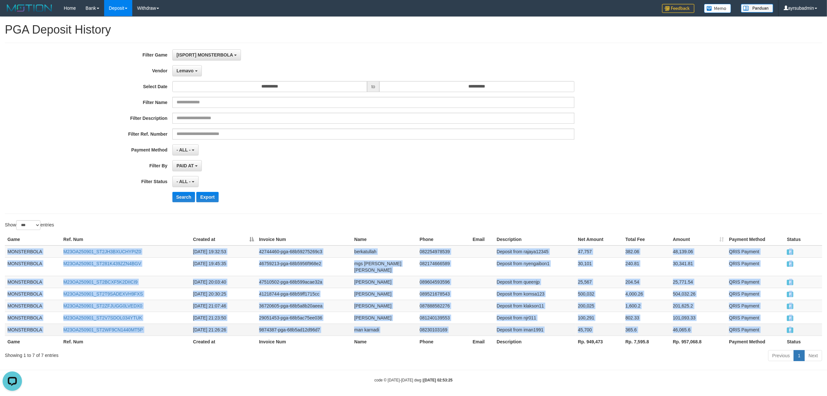
drag, startPoint x: 5, startPoint y: 252, endPoint x: 799, endPoint y: 326, distance: 797.1
click at [799, 326] on tbody "MONSTERBOLA M23OA250901_ST2JH3BXUCHYPIZ0 2025-09-01 19:32:53 42744460-pga-68b59…" at bounding box center [413, 291] width 817 height 91
copy tbody "MONSTERBOLA M23OA250901_ST2JH3BXUCHYPIZ0 2025-09-01 19:32:53 42744460-pga-68b59…"
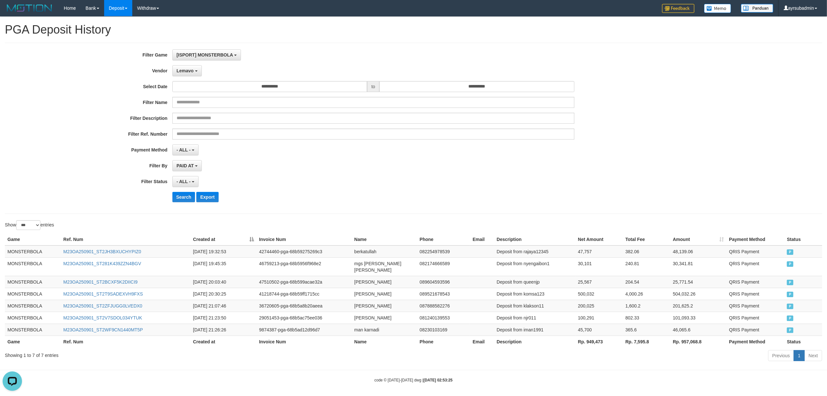
drag, startPoint x: 643, startPoint y: 131, endPoint x: 261, endPoint y: 106, distance: 383.4
click at [636, 129] on div "Filter Ref. Number" at bounding box center [344, 134] width 689 height 11
click at [180, 69] on span "Lemavo" at bounding box center [185, 70] width 17 height 5
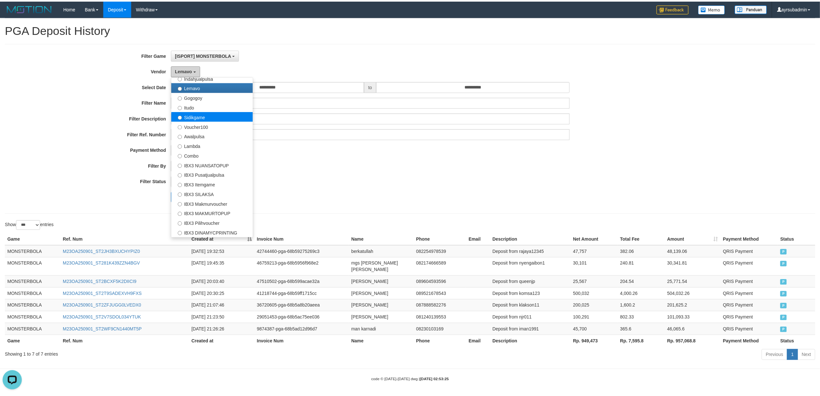
scroll to position [83, 0]
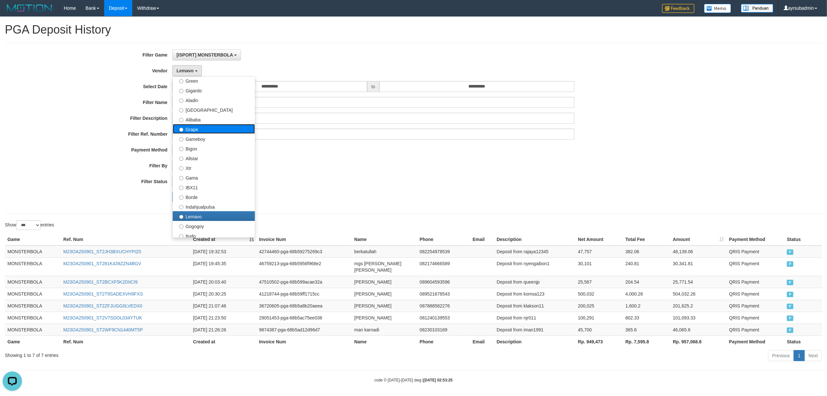
click at [190, 134] on label "Grape" at bounding box center [214, 129] width 82 height 10
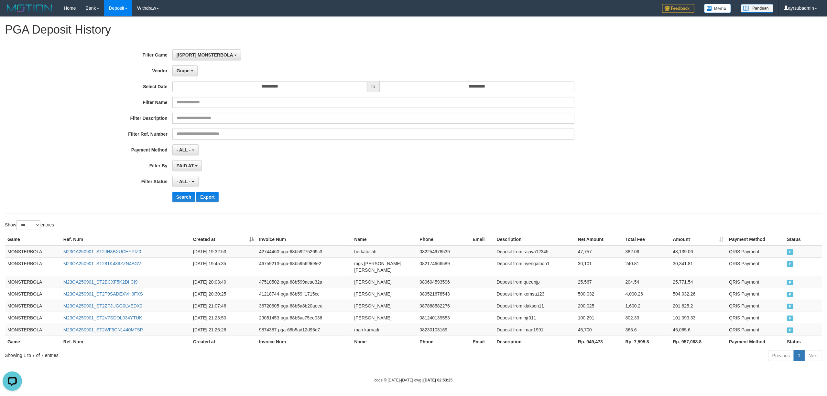
click at [181, 190] on div "**********" at bounding box center [344, 128] width 689 height 158
click at [179, 200] on button "Search" at bounding box center [183, 197] width 23 height 10
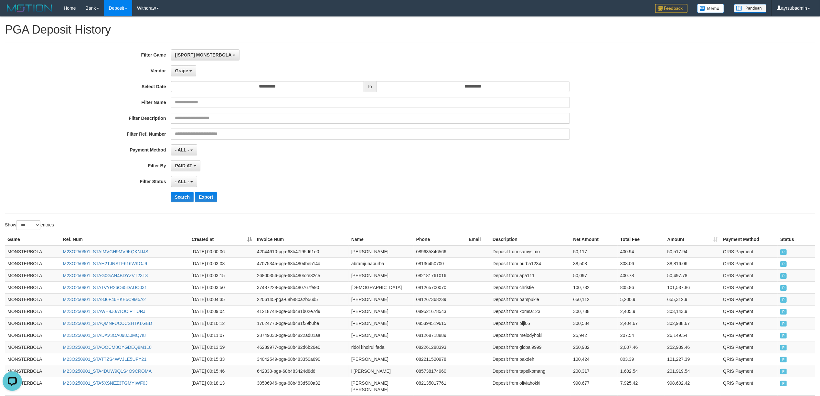
click at [591, 315] on td "300,738" at bounding box center [594, 312] width 47 height 12
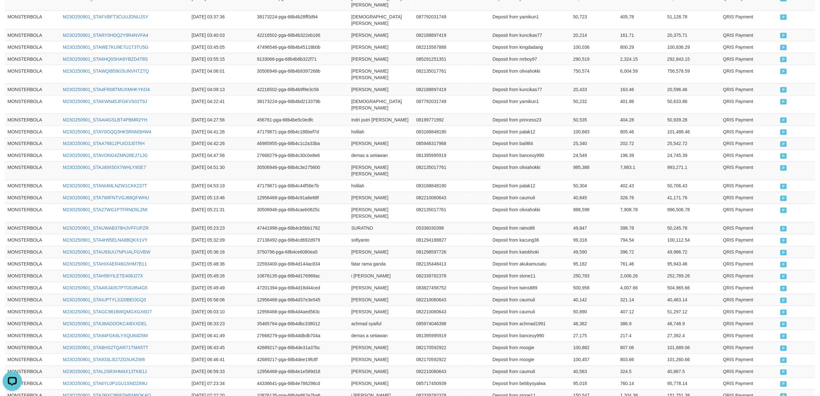
scroll to position [1154, 0]
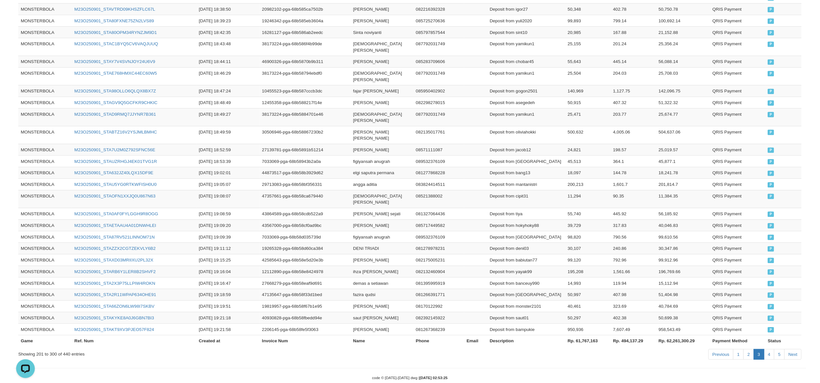
scroll to position [1141, 0]
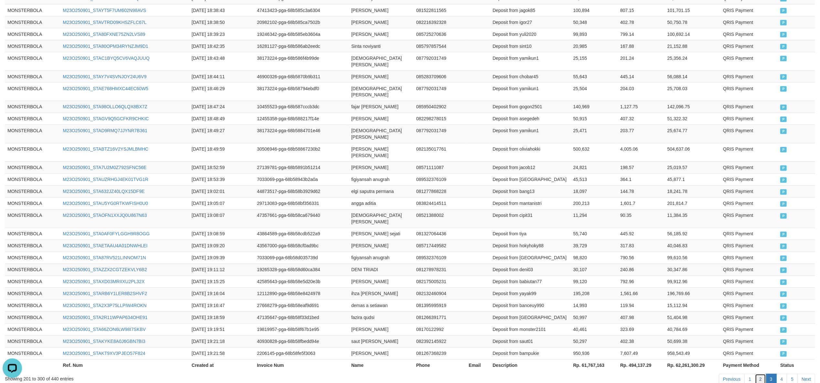
click at [762, 374] on link "2" at bounding box center [760, 379] width 11 height 11
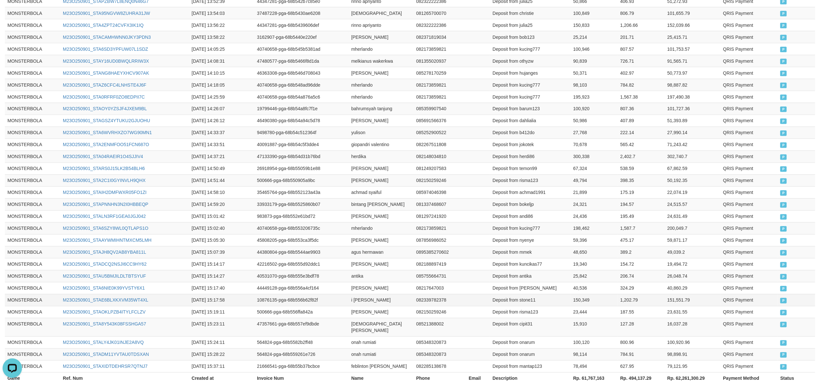
click at [609, 294] on td "150,349" at bounding box center [594, 300] width 47 height 12
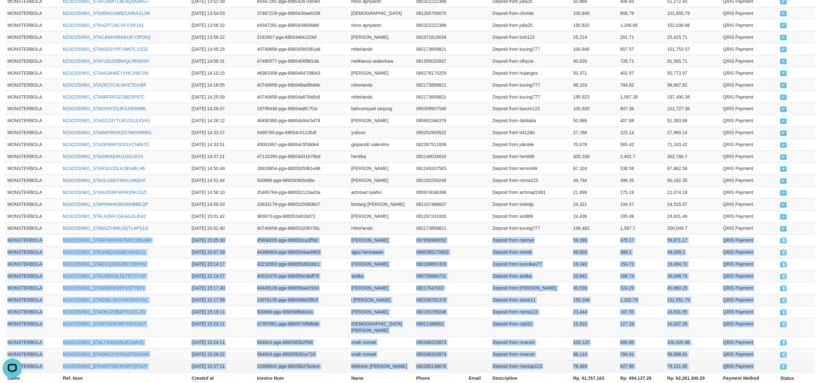
drag, startPoint x: 7, startPoint y: 206, endPoint x: 796, endPoint y: 329, distance: 798.9
copy tbody "MONSTERBOLA M23O250901_STAAYWMIHNTMXCM5LMH 2025-09-01 15:05:30 45808205-pga-68b…"
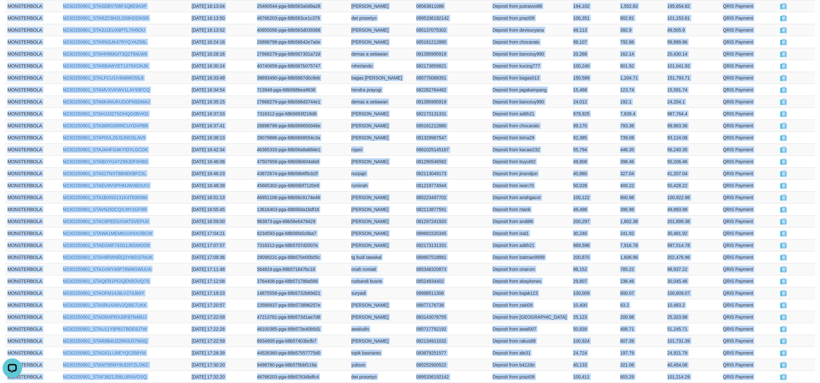
scroll to position [0, 0]
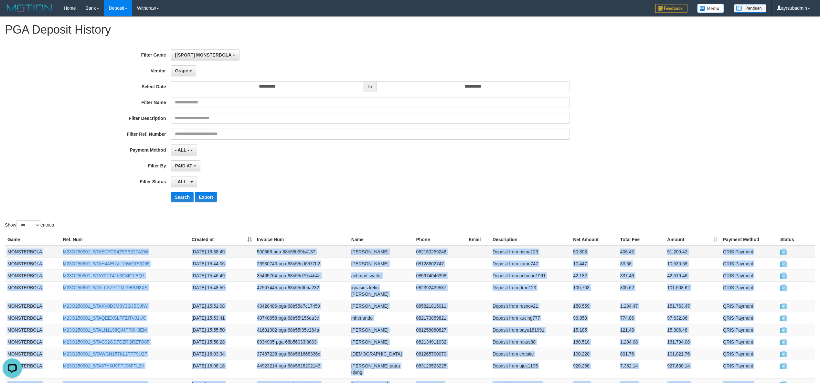
copy tbody "MONSTERBOLA M23O250901_STAEG7CS4Z9SB22FAZW 2025-09-01 15:38:49 500666-pga-68b55…"
drag, startPoint x: 792, startPoint y: 325, endPoint x: 7, endPoint y: 258, distance: 787.8
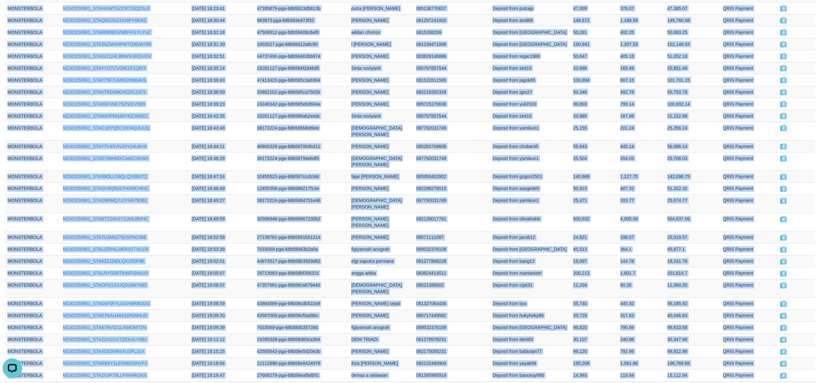
scroll to position [1154, 0]
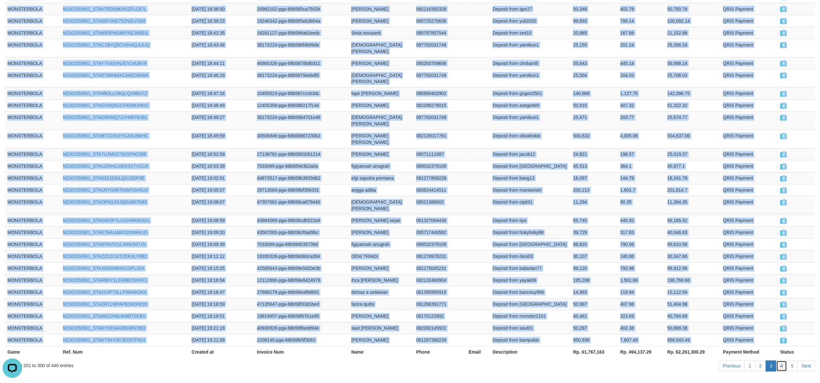
click at [779, 361] on link "4" at bounding box center [782, 366] width 11 height 11
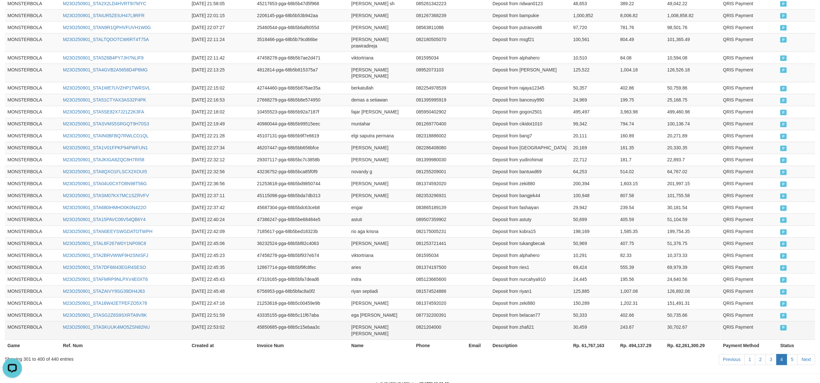
click at [788, 321] on td "P" at bounding box center [797, 330] width 38 height 18
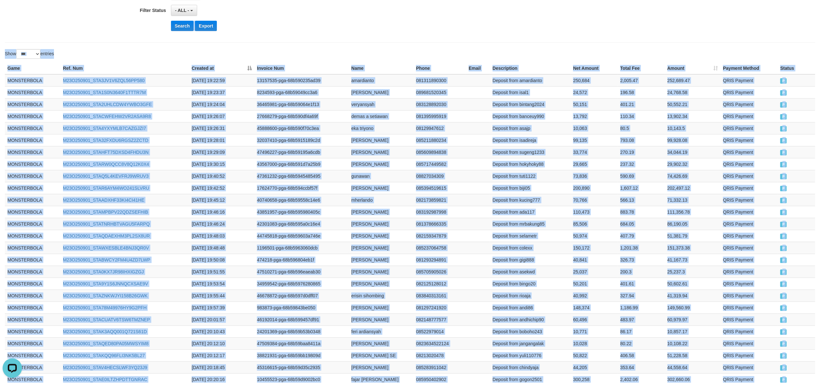
scroll to position [0, 0]
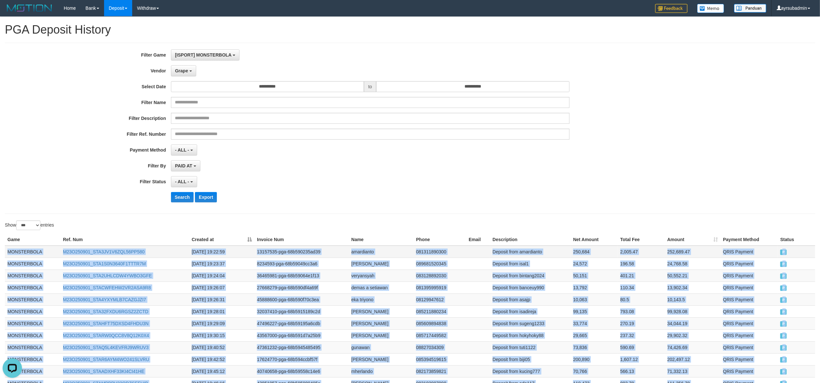
drag, startPoint x: 711, startPoint y: 294, endPoint x: 5, endPoint y: 251, distance: 706.6
copy tbody "MONSTERBOLA M23O250901_STA3JV1V6ZQL56PP580 2025-09-01 19:22:59 13157535-pga-68b…"
click at [659, 288] on td "110.34" at bounding box center [641, 288] width 47 height 12
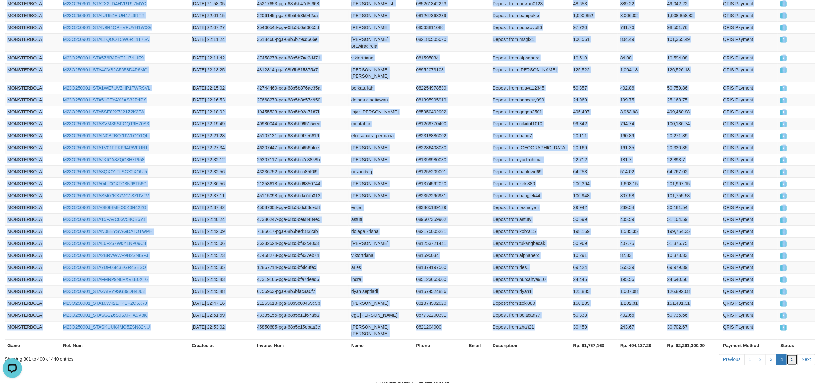
click at [794, 354] on link "5" at bounding box center [792, 359] width 11 height 11
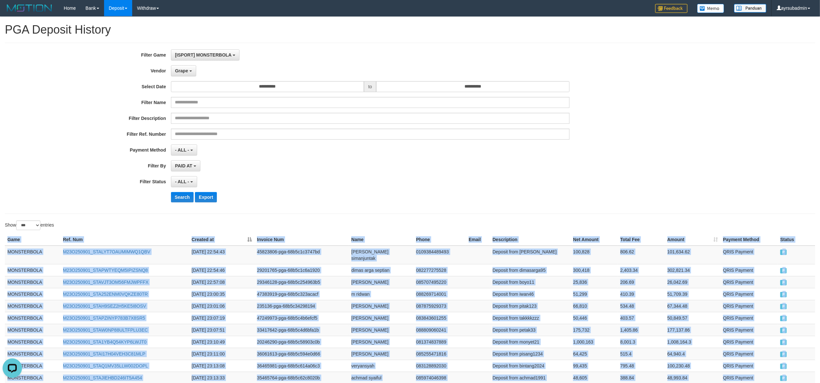
drag, startPoint x: 788, startPoint y: 312, endPoint x: 3, endPoint y: 255, distance: 786.6
copy table "Game Ref. Num Created at Invoice Num Name Phone Email Description Net Amount To…"
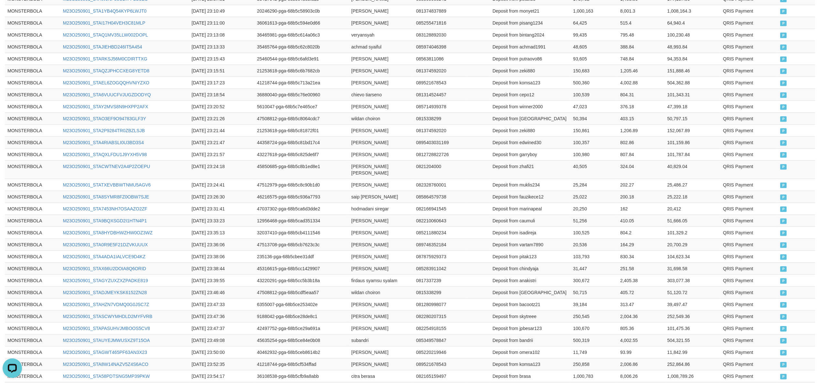
scroll to position [417, 0]
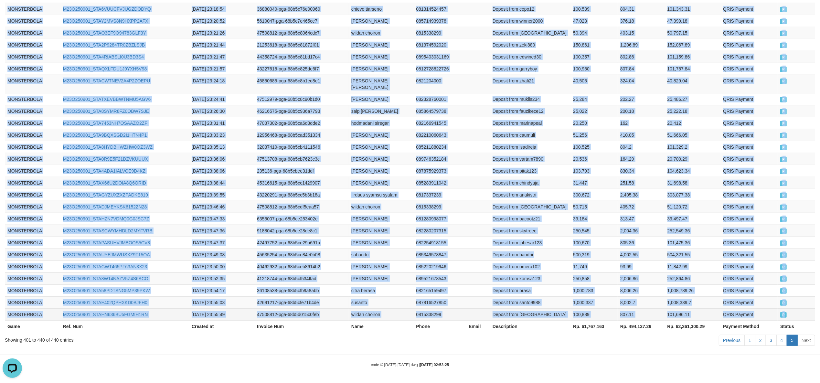
drag, startPoint x: 5, startPoint y: 253, endPoint x: 791, endPoint y: 315, distance: 787.7
click at [791, 315] on tbody "MONSTERBOLA M23O250901_STALYT7OAUMIMWQ1QBV 2025-09-01 22:54:43 45823806-pga-68b…" at bounding box center [410, 75] width 811 height 492
copy tbody "MONSTERBOLA M23O250901_STALYT7OAUMIMWQ1QBV 2025-09-01 22:54:43 45823806-pga-68b…"
click at [616, 81] on td "40,505" at bounding box center [594, 84] width 47 height 18
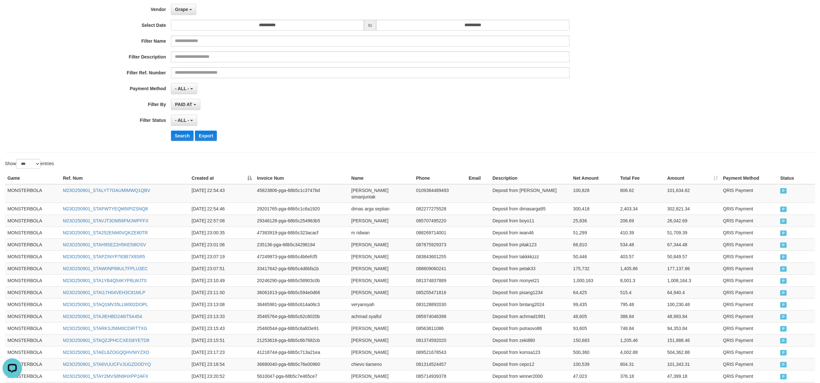
scroll to position [0, 0]
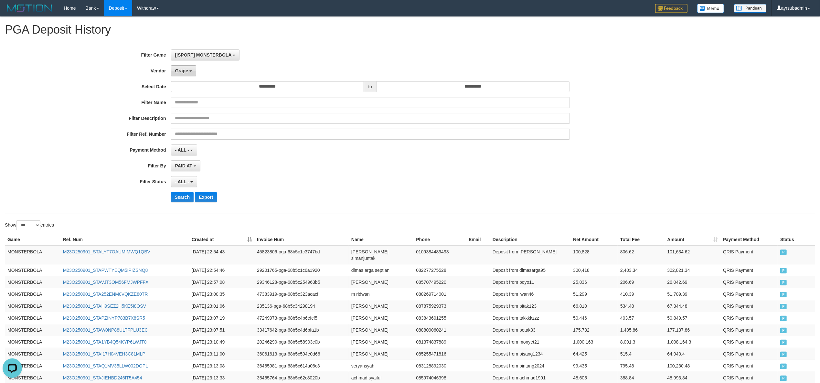
click at [182, 71] on span "Grape" at bounding box center [181, 70] width 13 height 5
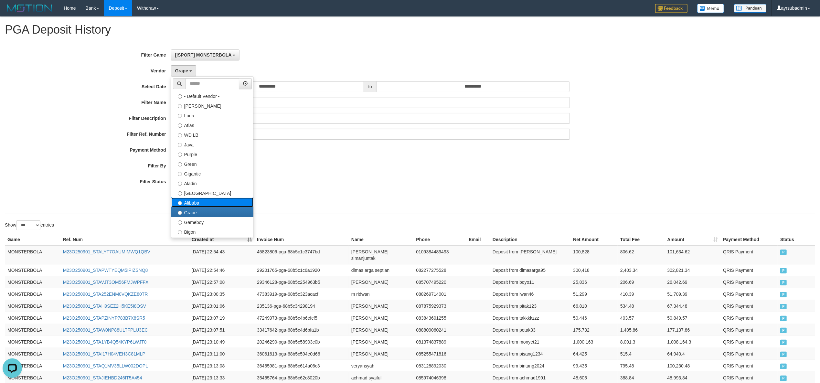
click at [195, 201] on label "Alibaba" at bounding box center [212, 203] width 82 height 10
select select "**********"
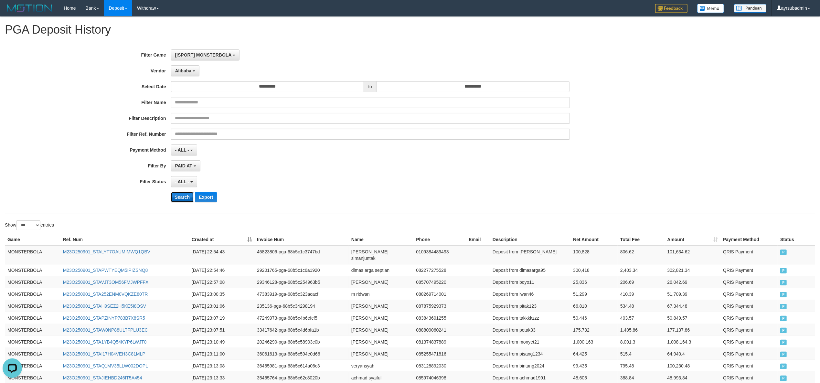
click at [187, 200] on button "Search" at bounding box center [182, 197] width 23 height 10
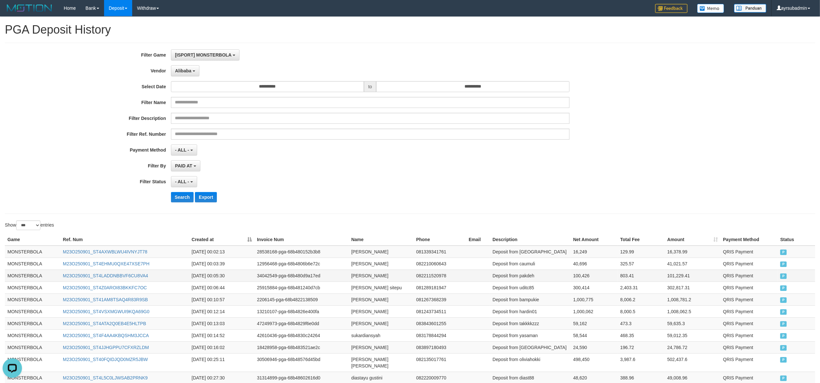
click at [512, 277] on td "Deposit from pakdeh" at bounding box center [530, 276] width 81 height 12
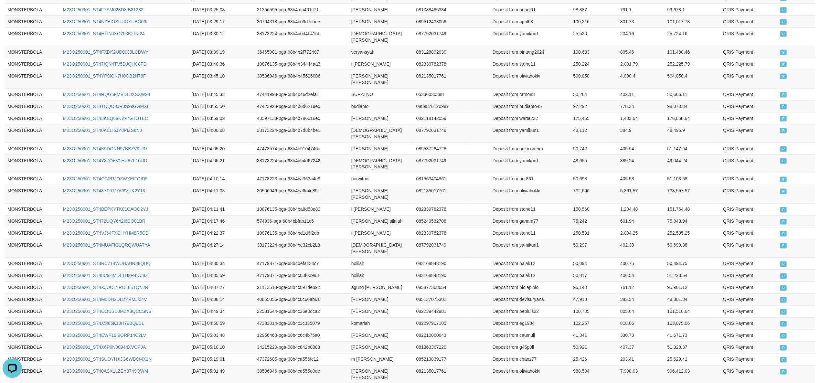
scroll to position [1174, 0]
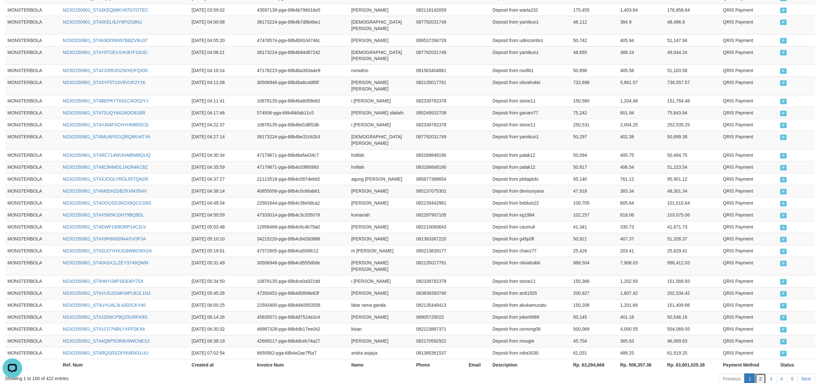
click at [764, 374] on link "2" at bounding box center [760, 379] width 11 height 11
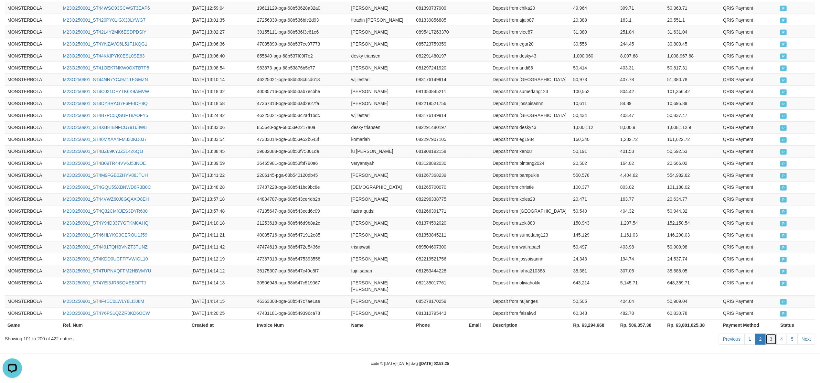
click at [773, 339] on link "3" at bounding box center [771, 339] width 11 height 11
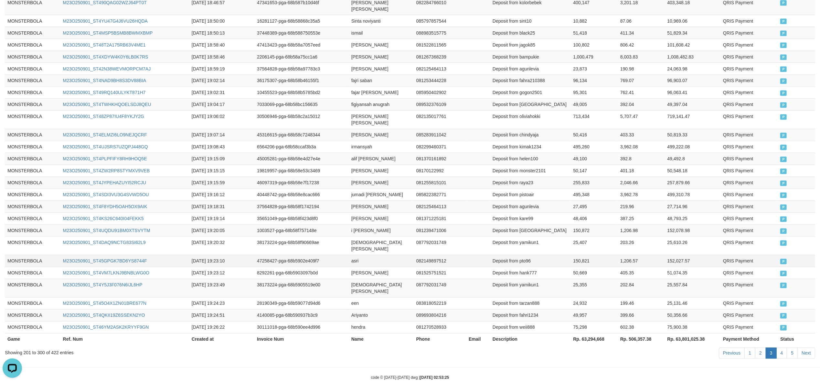
click at [730, 255] on td "QRIS Payment" at bounding box center [749, 261] width 57 height 12
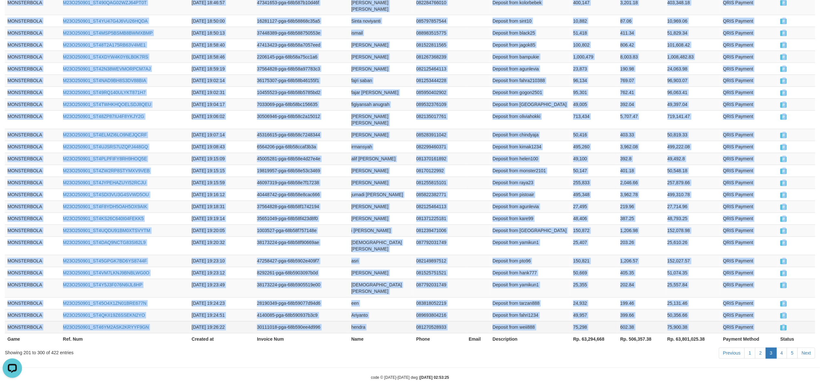
drag, startPoint x: 7, startPoint y: 191, endPoint x: 796, endPoint y: 316, distance: 798.5
copy tbody "MONSTERBOLA M23O250901_ST4TPHXVM0RGOIVWDRD 2025-09-01 15:13:31 27510538-pga-68b…"
click at [786, 348] on link "4" at bounding box center [782, 353] width 11 height 11
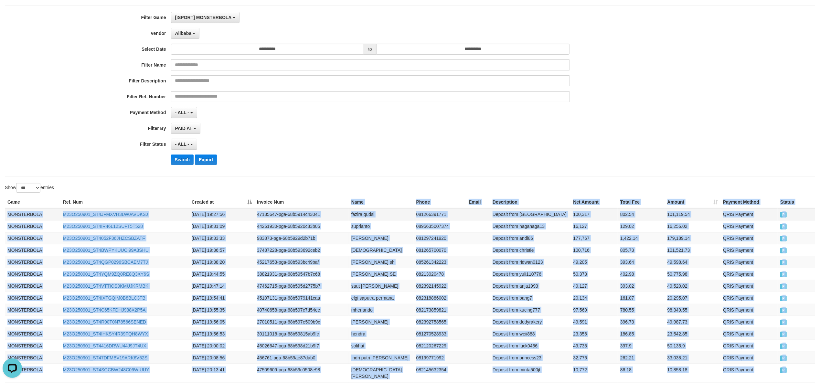
scroll to position [0, 0]
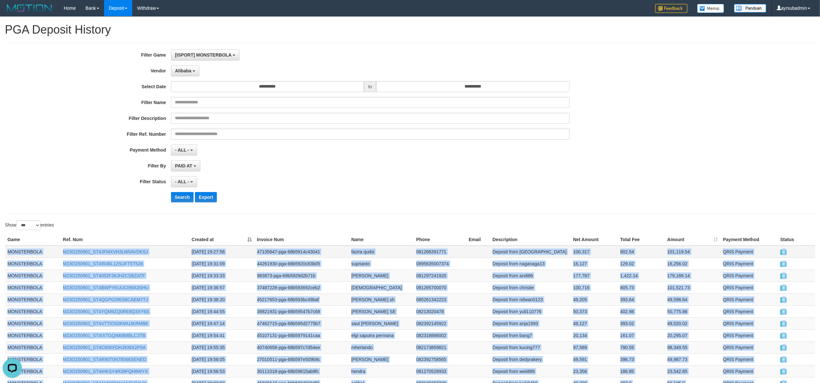
drag, startPoint x: 796, startPoint y: 316, endPoint x: 7, endPoint y: 254, distance: 791.2
copy tbody "MONSTERBOLA M23O250901_ST4JFMXVH3LW0AVDKSJ 2025-09-01 19:27:56 47135647-pga-68b…"
click at [659, 311] on td "402.98" at bounding box center [641, 312] width 47 height 12
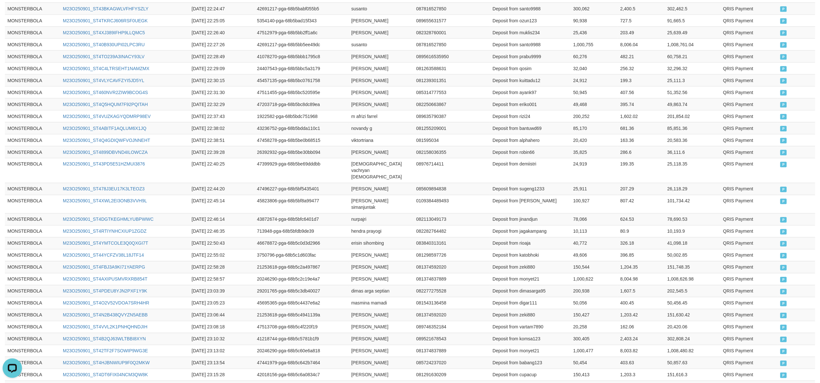
scroll to position [1154, 0]
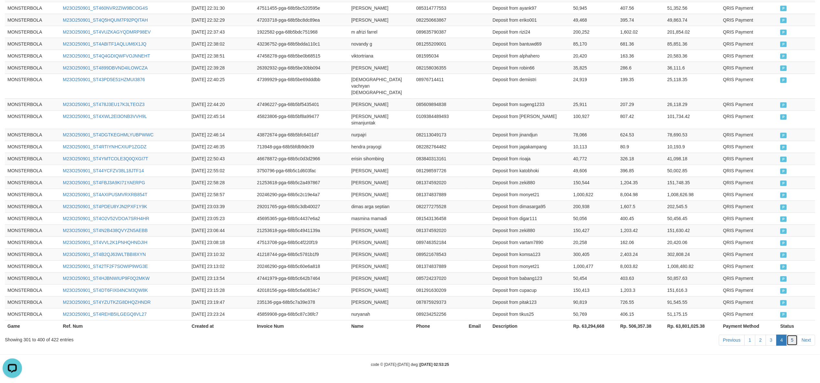
click at [795, 341] on link "5" at bounding box center [792, 340] width 11 height 11
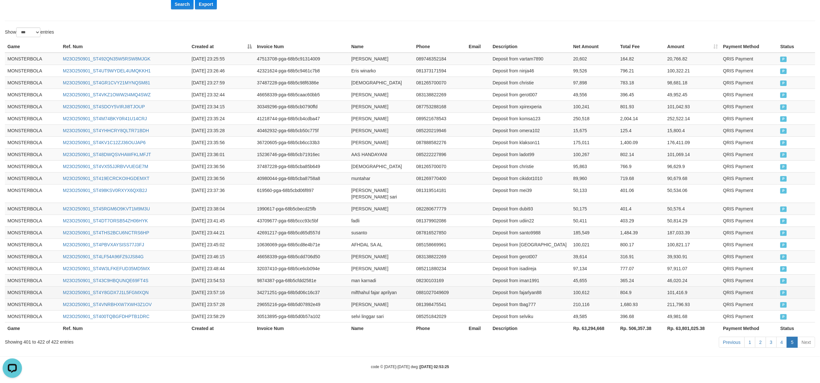
click at [749, 290] on tbody "MONSTERBOLA M23O250901_ST492QN35W5RSW8MJGK 2025-09-01 23:25:55 47513708-pga-68b…" at bounding box center [410, 188] width 811 height 270
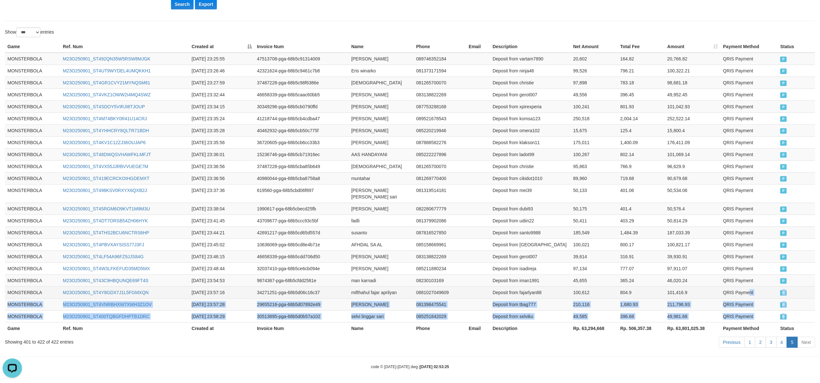
click at [761, 294] on td "QRIS Payment" at bounding box center [749, 293] width 57 height 12
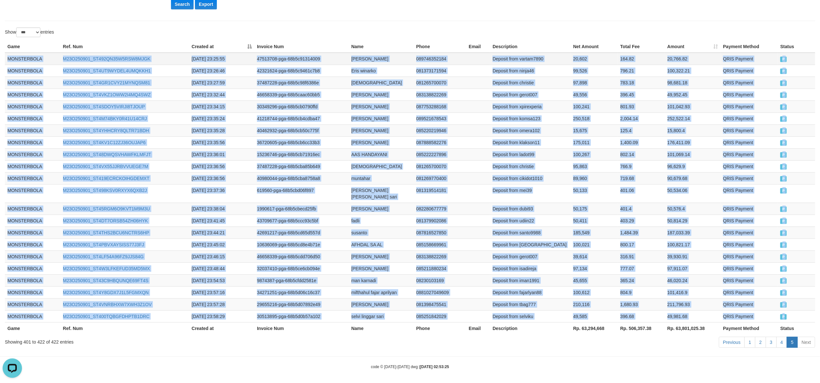
drag, startPoint x: 789, startPoint y: 310, endPoint x: 6, endPoint y: 60, distance: 822.1
click at [6, 60] on tbody "MONSTERBOLA M23O250901_ST492QN35W5RSW8MJGK 2025-09-01 23:25:55 47513708-pga-68b…" at bounding box center [410, 188] width 811 height 270
copy tbody "MONSTERBOLA M23O250901_ST492QN35W5RSW8MJGK 2025-09-01 23:25:55 47513708-pga-68b…"
click at [686, 109] on td "101,042.93" at bounding box center [693, 107] width 56 height 12
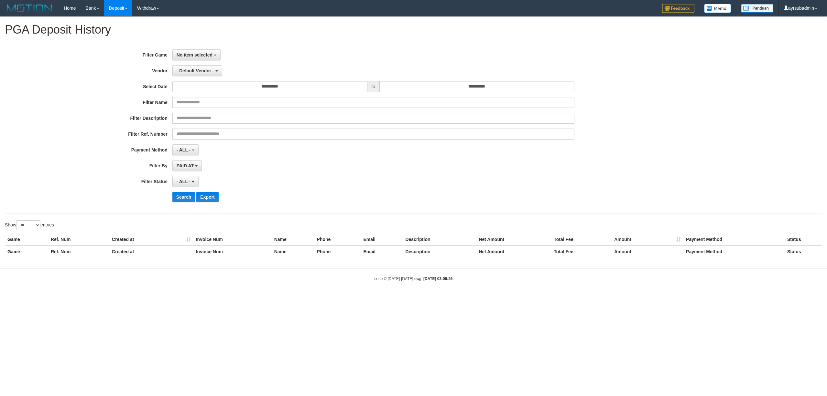
select select
select select "**"
click at [216, 51] on button "No item selected" at bounding box center [196, 54] width 48 height 11
click at [212, 101] on label "[OXPLAY] BAJASLOT" at bounding box center [214, 98] width 82 height 10
select select "***"
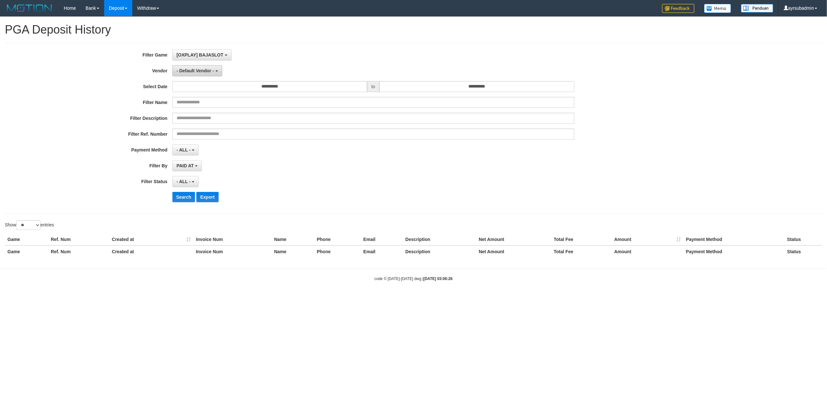
scroll to position [11, 0]
click at [193, 71] on span "- Default Vendor -" at bounding box center [196, 70] width 38 height 5
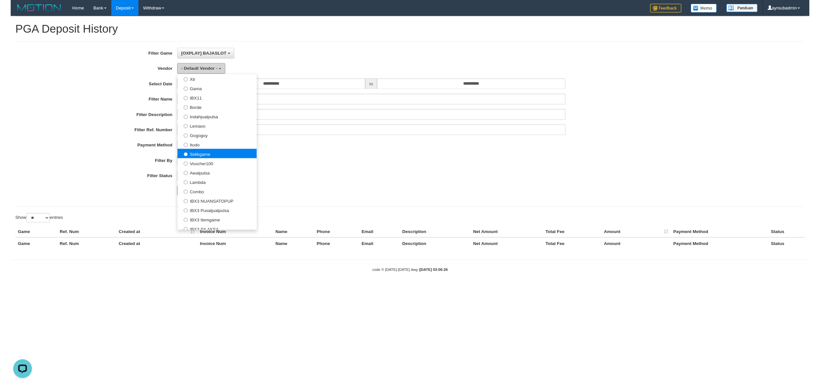
scroll to position [172, 0]
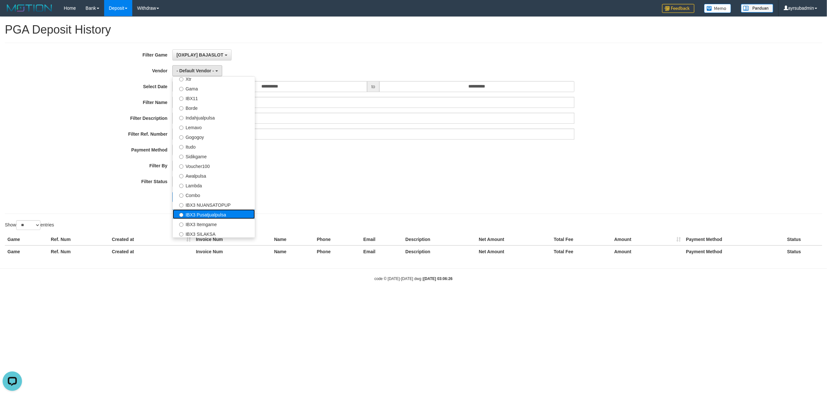
click at [210, 212] on label "IBX3 Pusatjualpulsa" at bounding box center [214, 215] width 82 height 10
select select "**********"
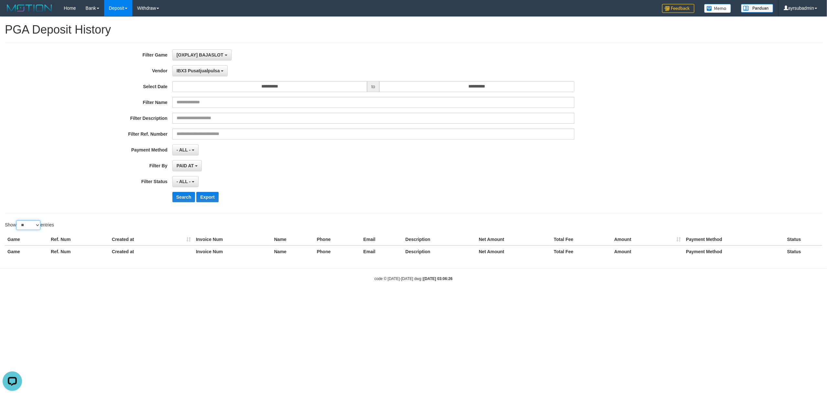
click at [34, 226] on select "** ** ** ***" at bounding box center [28, 226] width 24 height 10
select select "***"
click at [17, 222] on select "** ** ** ***" at bounding box center [28, 226] width 24 height 10
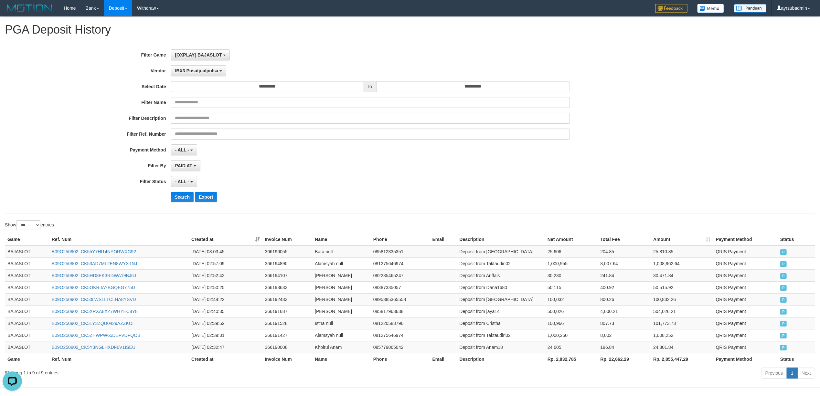
click at [212, 241] on th "Created at" at bounding box center [225, 240] width 73 height 12
click at [494, 207] on div "**********" at bounding box center [342, 128] width 684 height 158
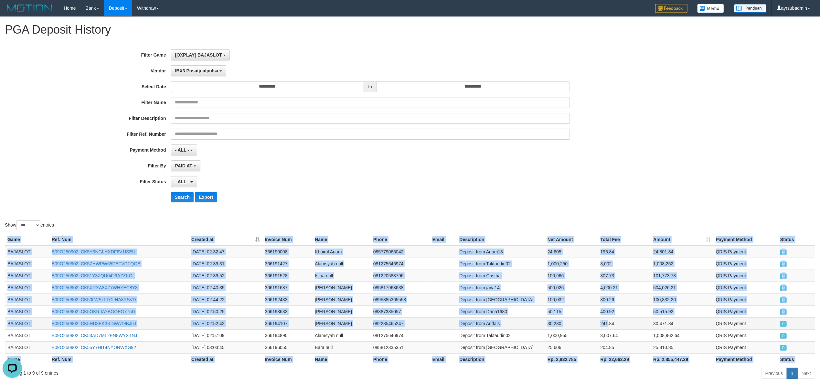
drag, startPoint x: 3, startPoint y: 299, endPoint x: 592, endPoint y: 321, distance: 589.7
click at [608, 330] on div "Game Ref. Num Created at Invoice Num Name Phone Email Description Net Amount To…" at bounding box center [410, 300] width 820 height 136
click at [581, 316] on td "50,115" at bounding box center [571, 312] width 53 height 12
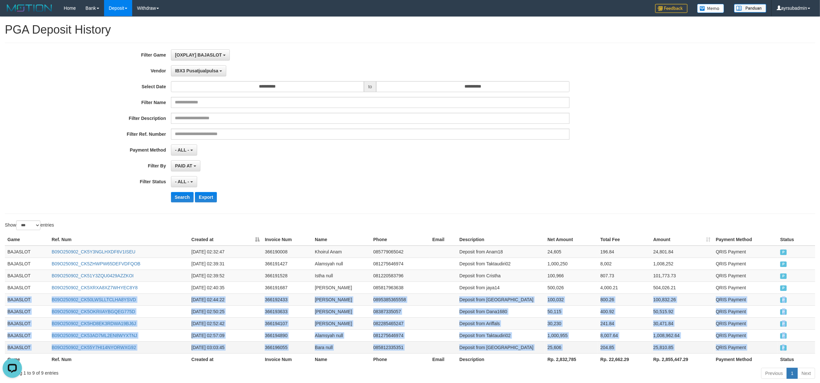
drag, startPoint x: 6, startPoint y: 299, endPoint x: 788, endPoint y: 352, distance: 783.1
click at [788, 352] on tbody "BAJASLOT B09O250902_CK5Y3NGLHXDF6V1ISEU 2025-09-02 02:32:47 366190008 Khoirul A…" at bounding box center [410, 300] width 811 height 108
copy tbody "BAJASLOT B09O250902_CK50LWSLLTCLHA8YSVD 2025-09-02 02:44:22 366192433 Lauhul Ma…"
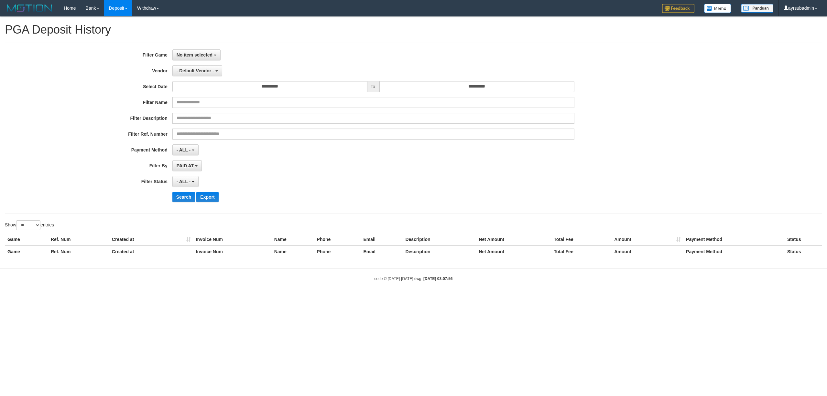
select select
select select "**"
click at [193, 54] on span "No item selected" at bounding box center [195, 54] width 36 height 5
click at [218, 93] on label "[OXPLAY] BAJASLOT" at bounding box center [214, 98] width 82 height 10
select select "***"
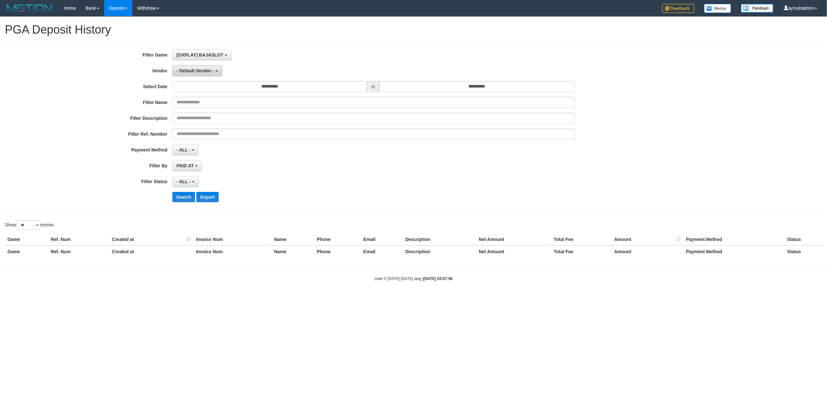
scroll to position [11, 0]
click at [185, 69] on span "- Default Vendor -" at bounding box center [196, 70] width 38 height 5
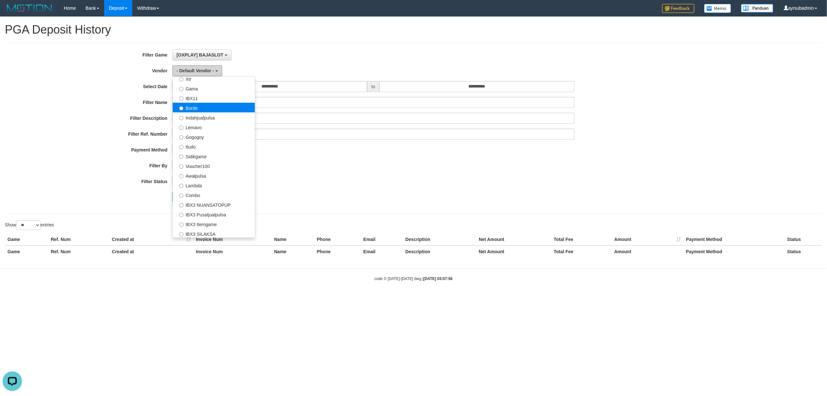
scroll to position [0, 0]
click at [199, 109] on label "Borde" at bounding box center [214, 108] width 82 height 10
select select "**********"
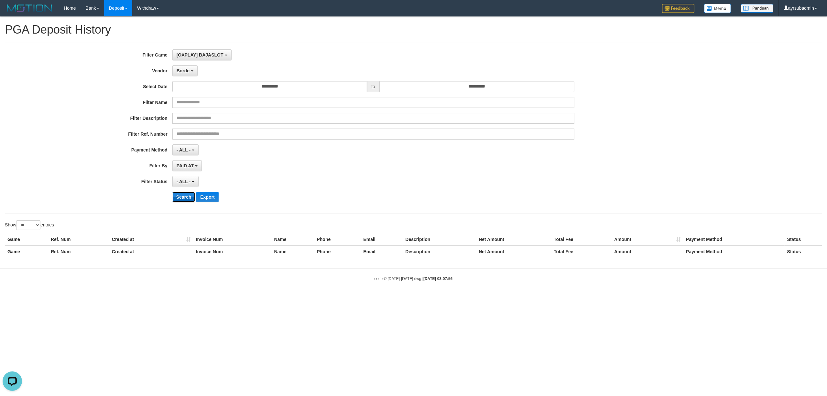
click at [184, 198] on button "Search" at bounding box center [183, 197] width 23 height 10
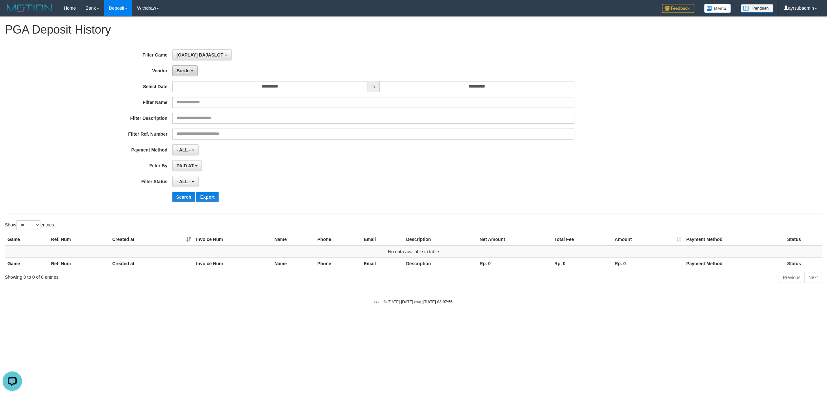
click at [195, 71] on button "Borde" at bounding box center [184, 70] width 25 height 11
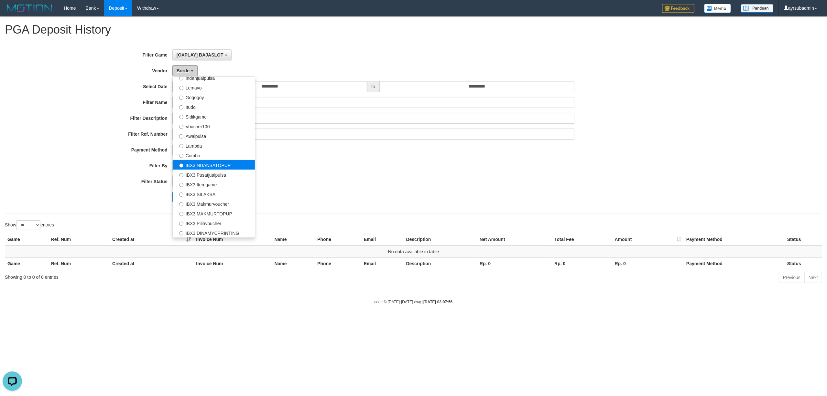
scroll to position [169, 0]
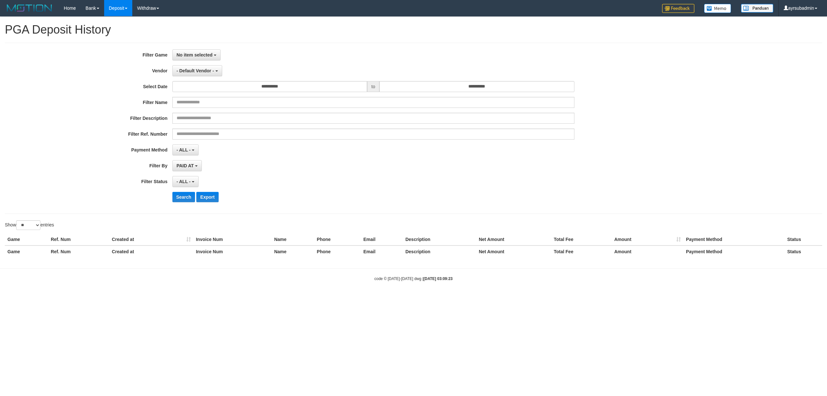
select select
select select "**"
click at [177, 57] on span "No item selected" at bounding box center [195, 54] width 36 height 5
click at [201, 97] on label "[OXPLAY] BAJASLOT" at bounding box center [214, 98] width 82 height 10
select select "***"
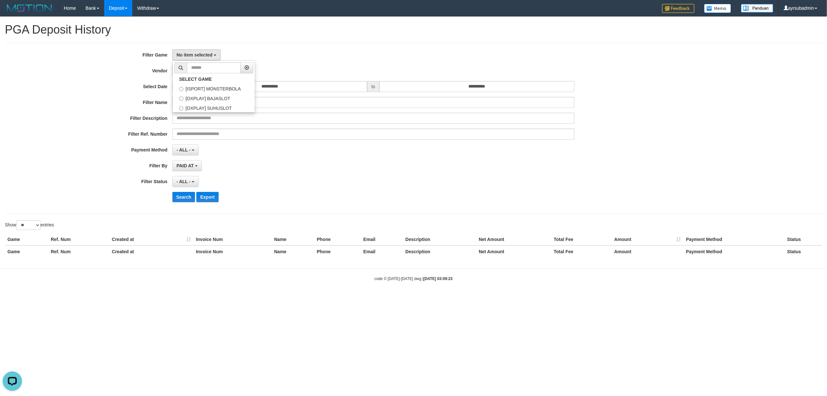
scroll to position [11, 0]
click at [39, 226] on select "** ** ** ***" at bounding box center [28, 226] width 24 height 10
select select "***"
click at [17, 222] on select "** ** ** ***" at bounding box center [28, 226] width 24 height 10
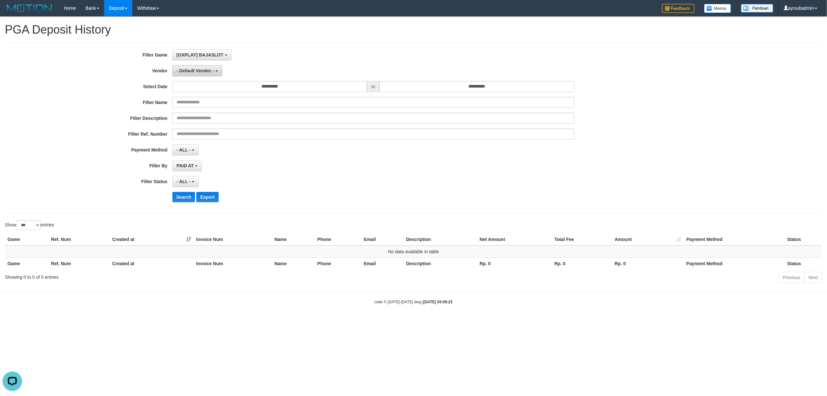
click at [203, 70] on span "- Default Vendor -" at bounding box center [196, 70] width 38 height 5
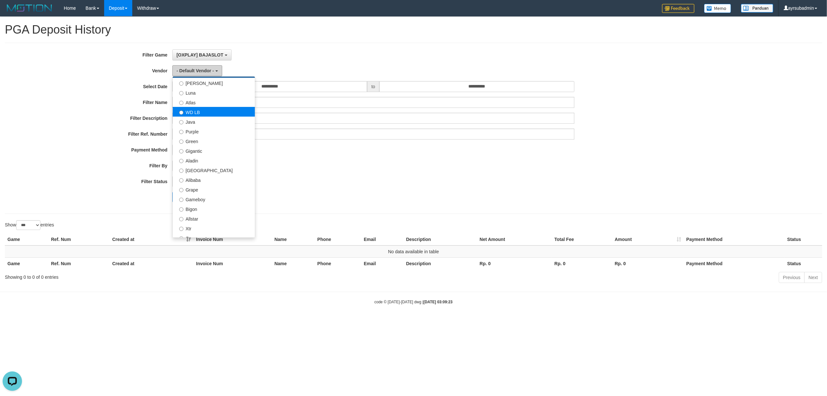
scroll to position [172, 0]
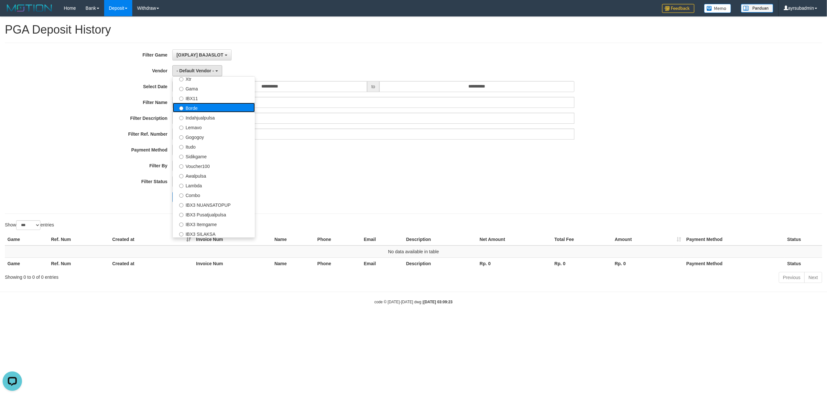
click at [192, 110] on label "Borde" at bounding box center [214, 108] width 82 height 10
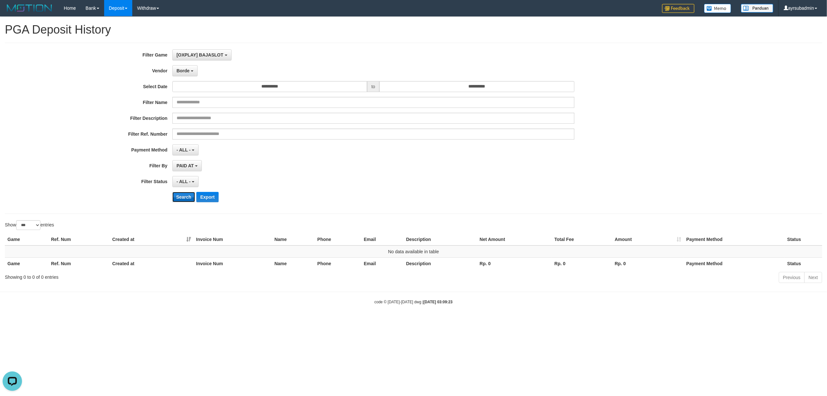
click at [175, 202] on button "Search" at bounding box center [183, 197] width 23 height 10
click at [191, 68] on button "Borde" at bounding box center [184, 70] width 25 height 11
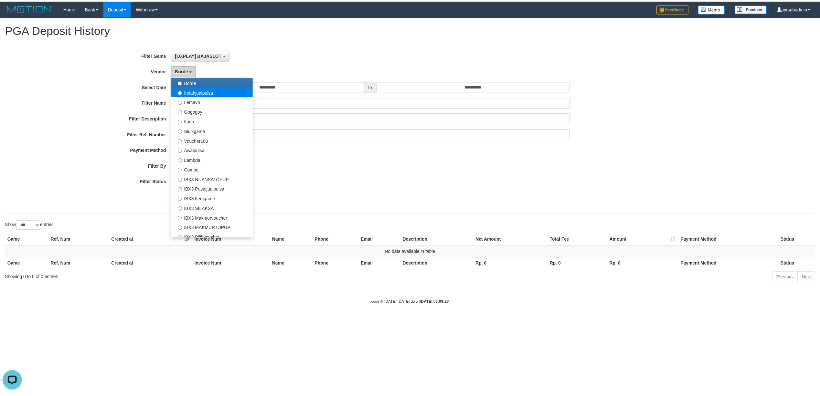
scroll to position [212, 0]
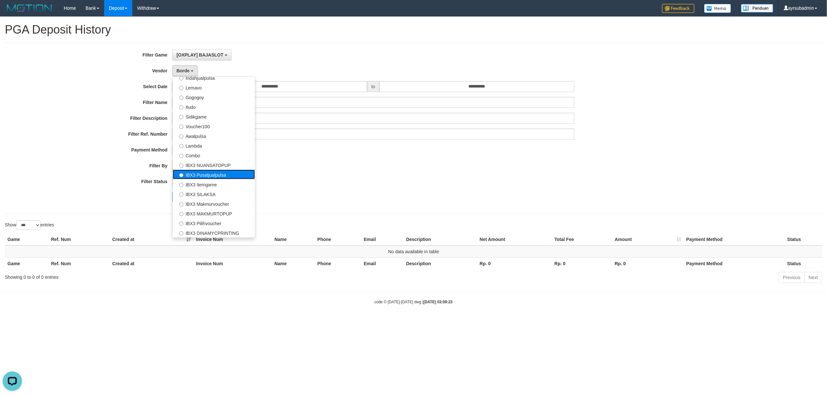
click at [215, 179] on label "IBX3 Pusatjualpulsa" at bounding box center [214, 175] width 82 height 10
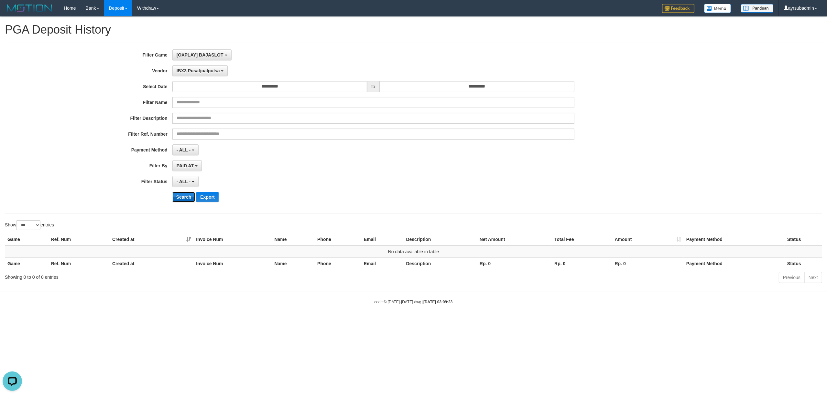
click at [175, 200] on button "Search" at bounding box center [183, 197] width 23 height 10
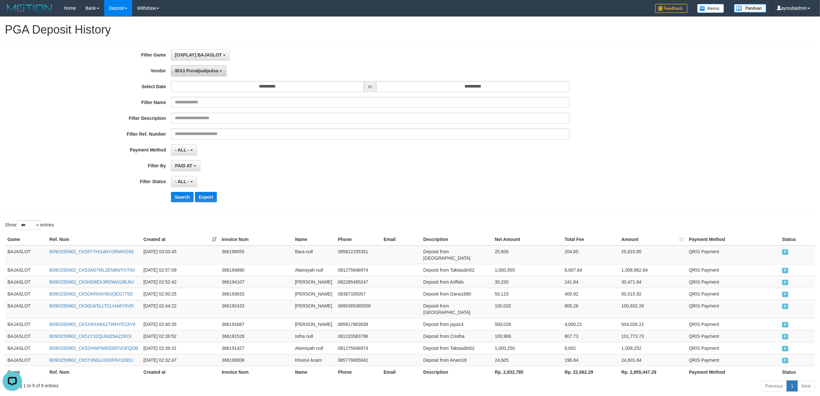
click at [217, 67] on button "IBX3 Pusatjualpulsa" at bounding box center [199, 70] width 56 height 11
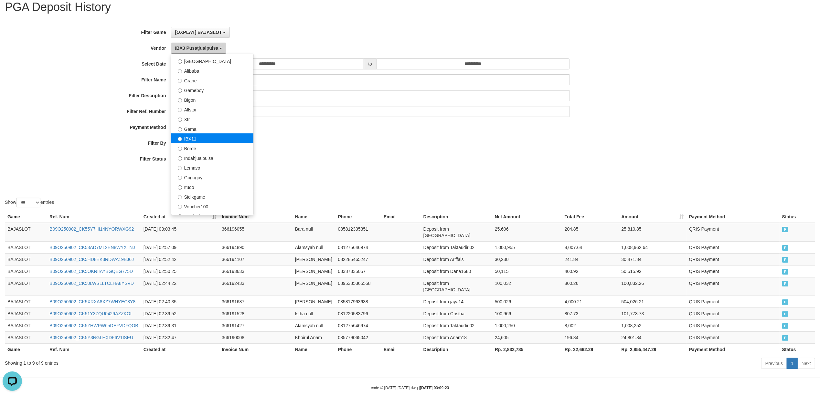
scroll to position [83, 0]
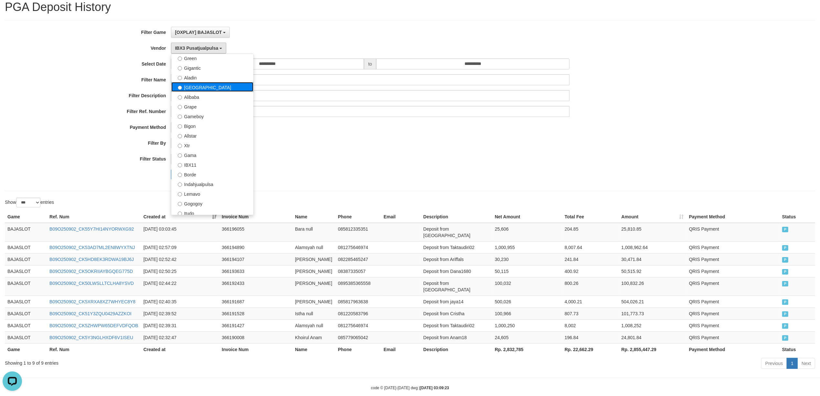
click at [190, 91] on label "[GEOGRAPHIC_DATA]" at bounding box center [212, 87] width 82 height 10
select select "**********"
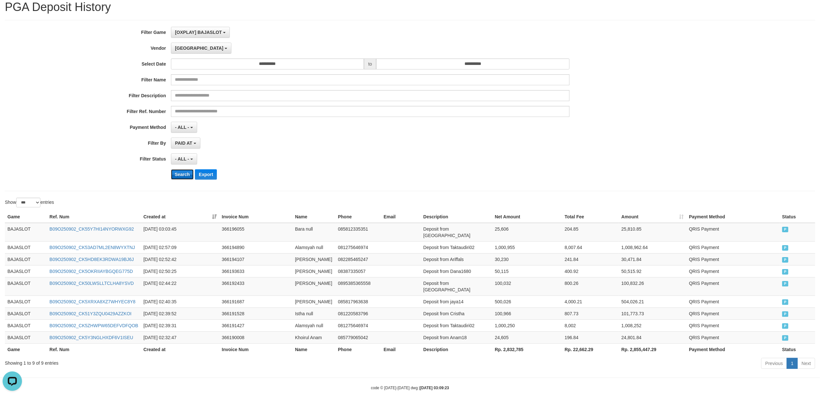
click at [180, 176] on button "Search" at bounding box center [182, 174] width 23 height 10
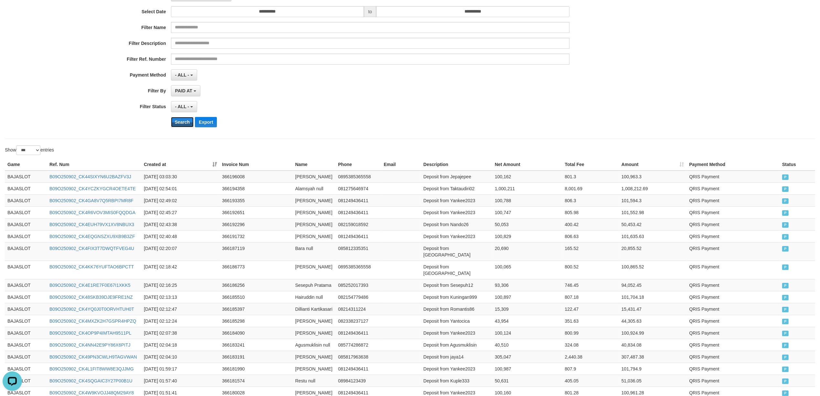
scroll to position [0, 0]
